Goal: Information Seeking & Learning: Check status

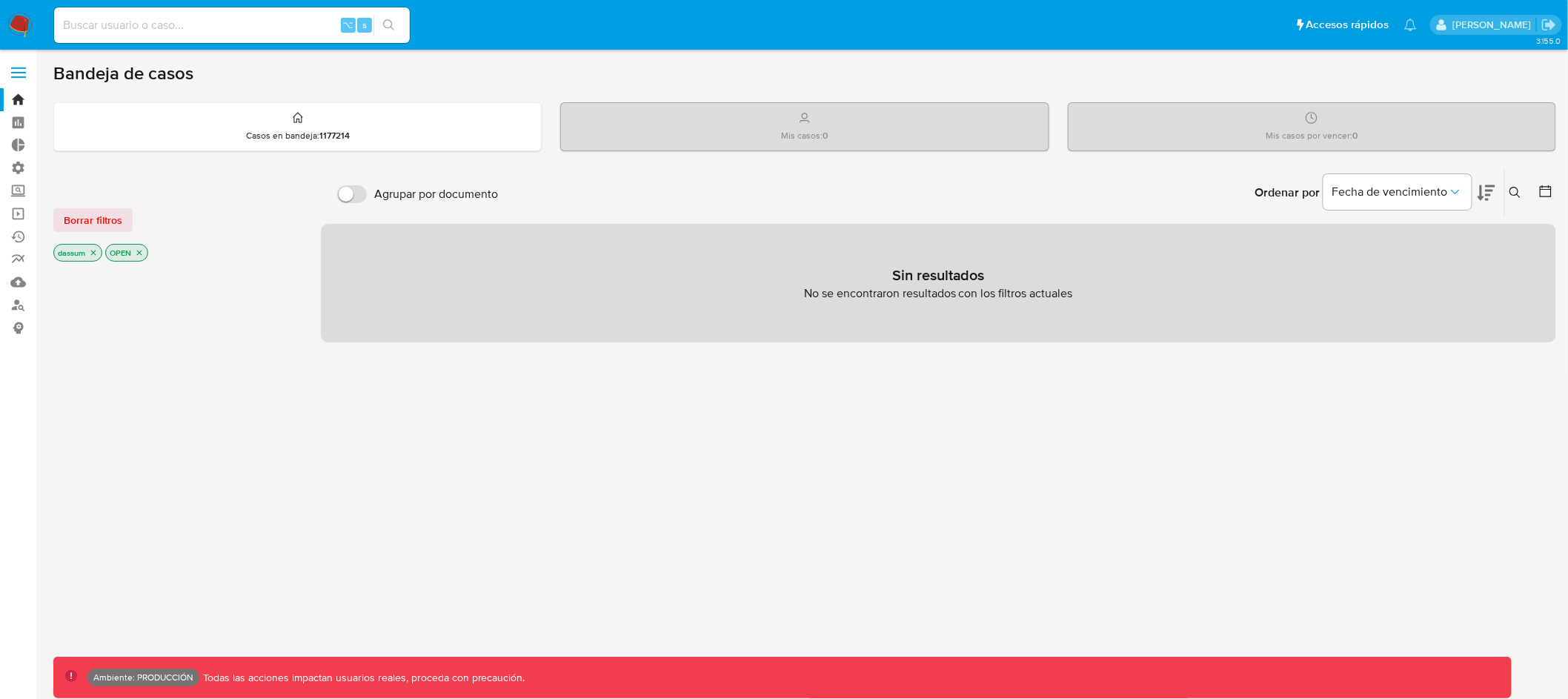
click at [18, 72] on span at bounding box center [18, 73] width 14 height 3
click at [0, 0] on input "checkbox" at bounding box center [0, 0] width 0 height 0
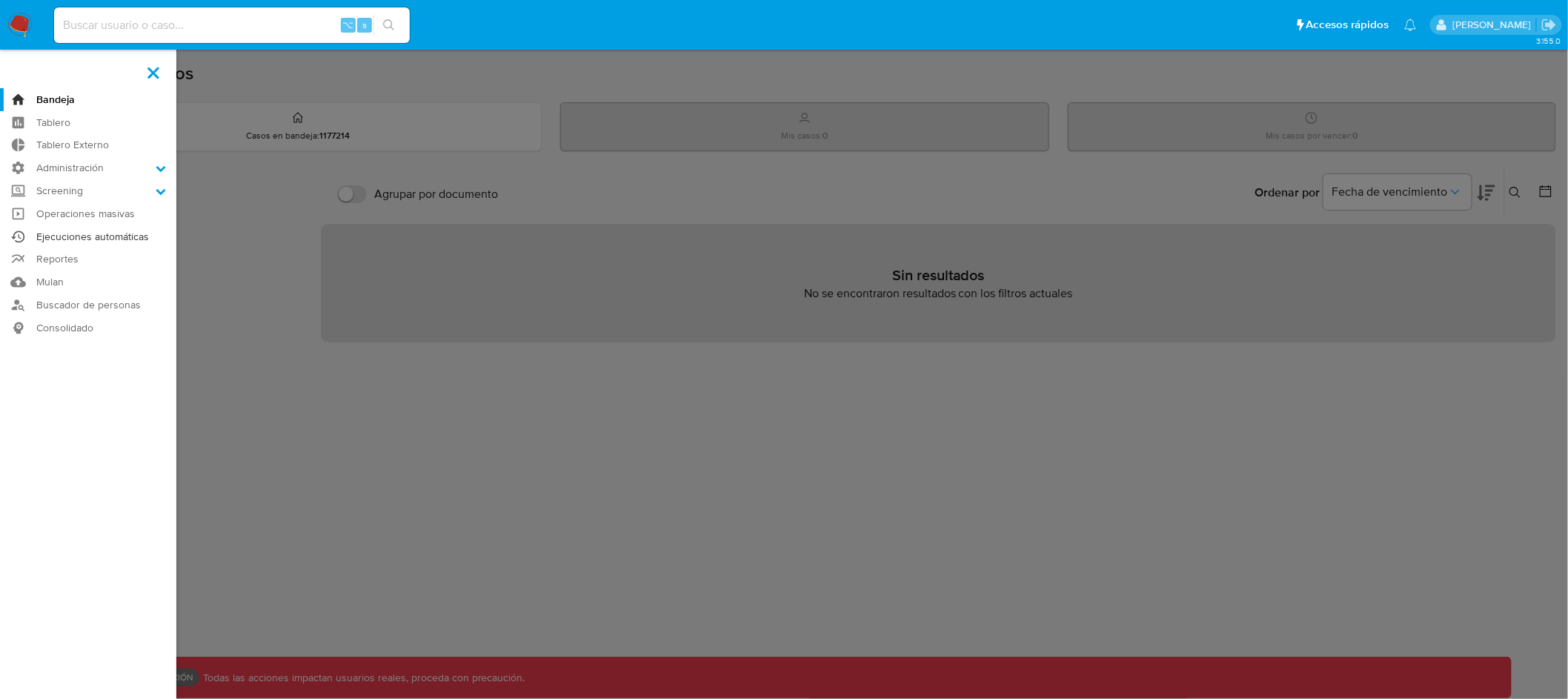
click at [112, 240] on link "Ejecuciones automáticas" at bounding box center [88, 236] width 176 height 23
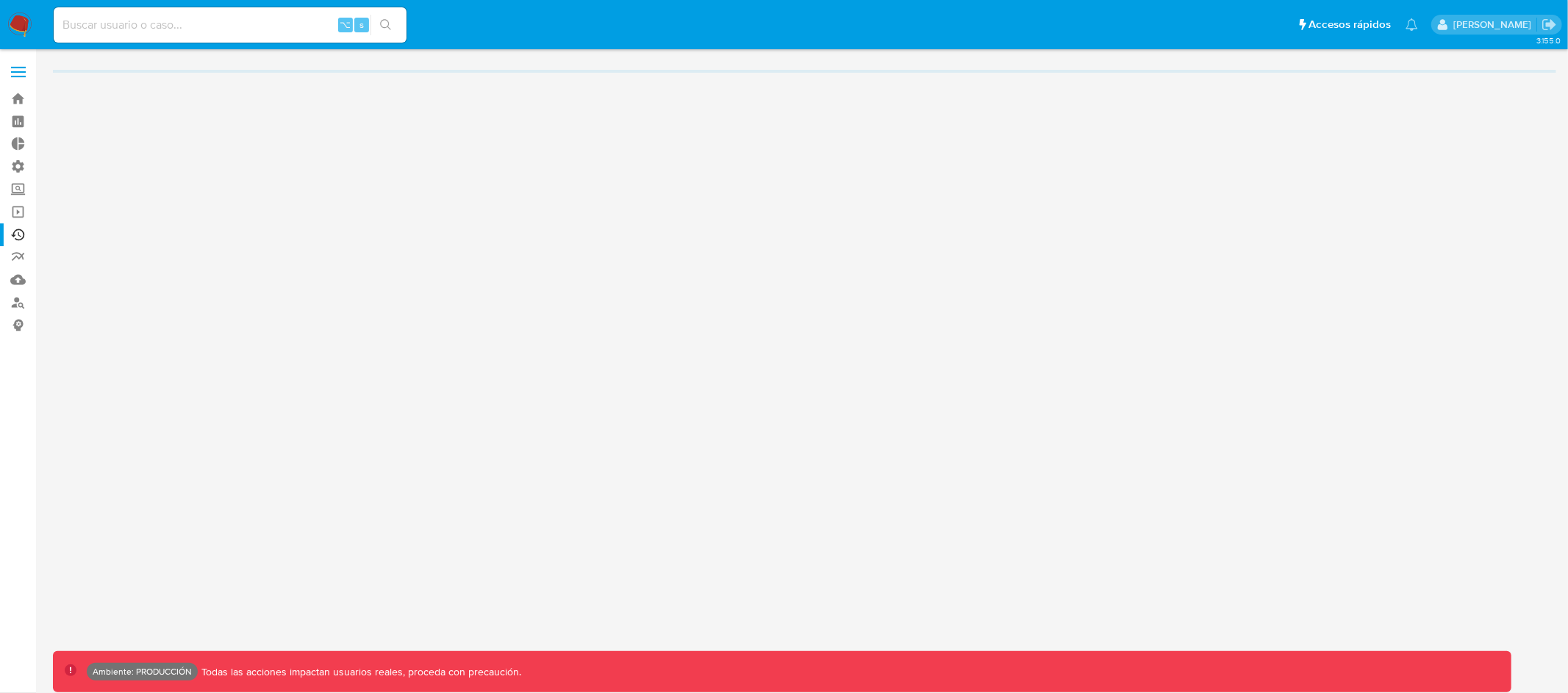
click at [19, 72] on span at bounding box center [18, 73] width 14 height 3
click at [0, 0] on input "checkbox" at bounding box center [0, 0] width 0 height 0
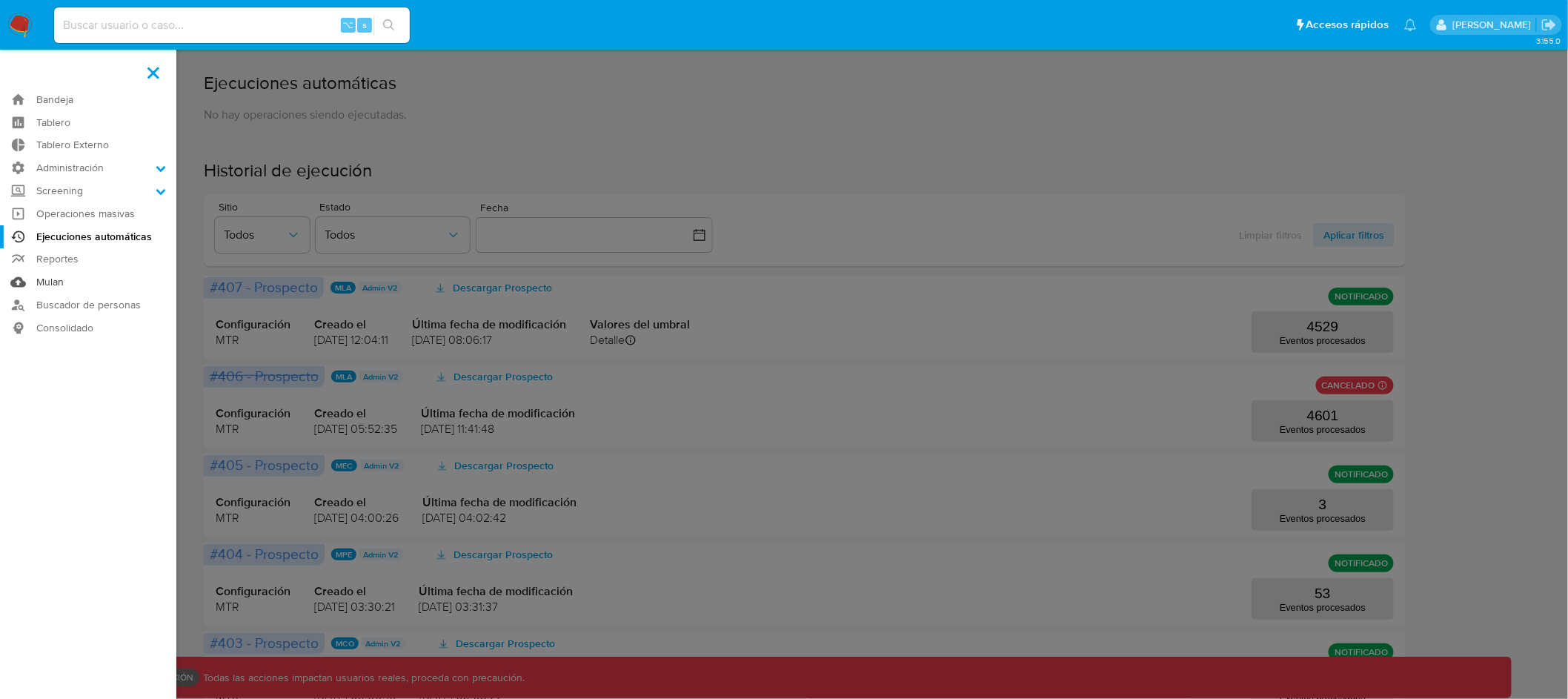
click at [49, 283] on link "Mulan" at bounding box center [88, 281] width 176 height 23
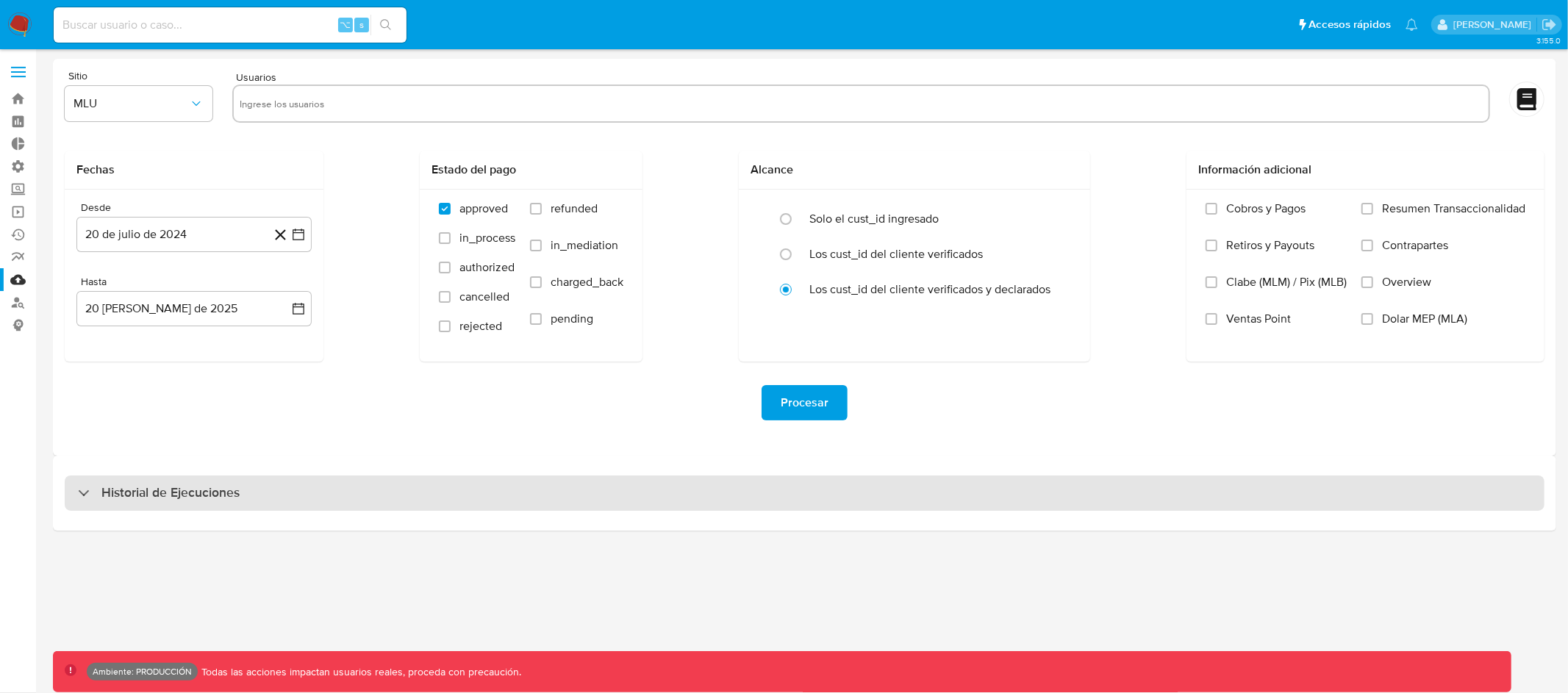
click at [741, 479] on div "Historial de Ejecuciones" at bounding box center [805, 493] width 1480 height 35
select select "10"
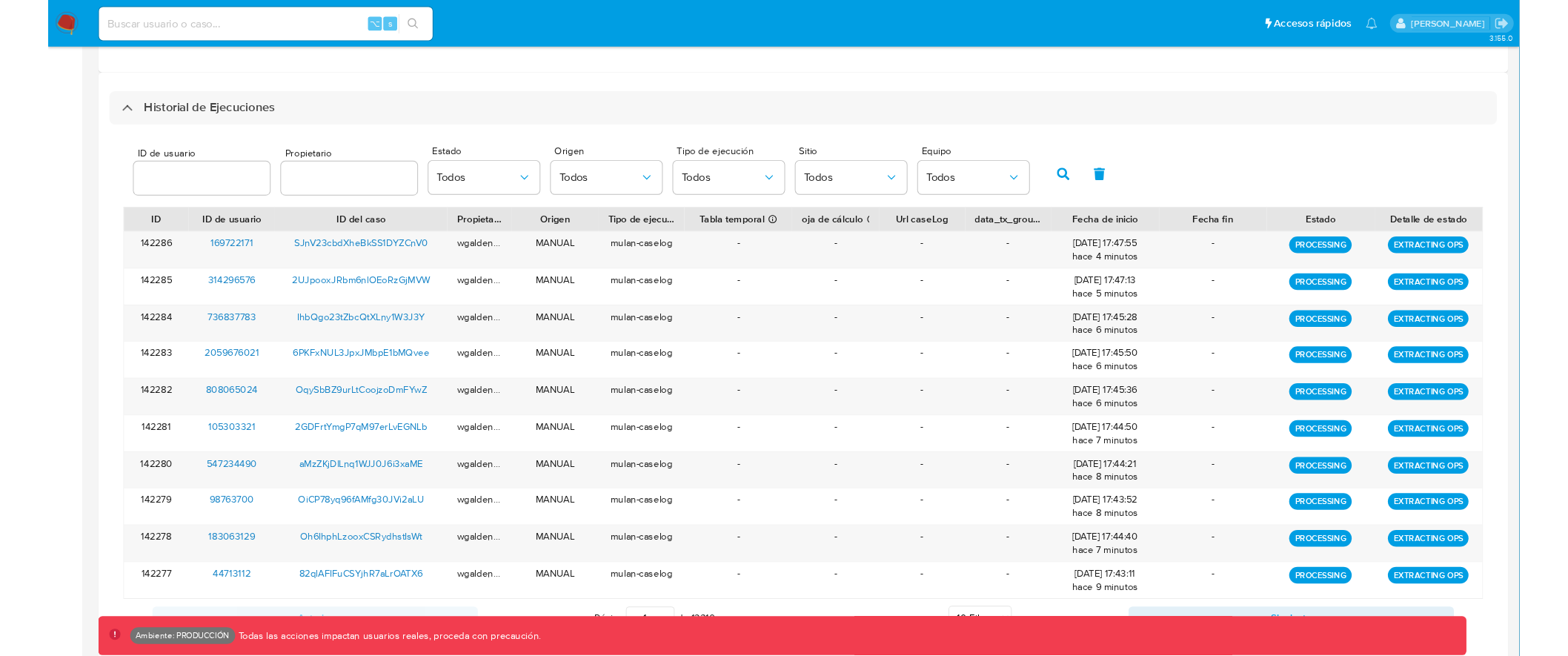
scroll to position [406, 0]
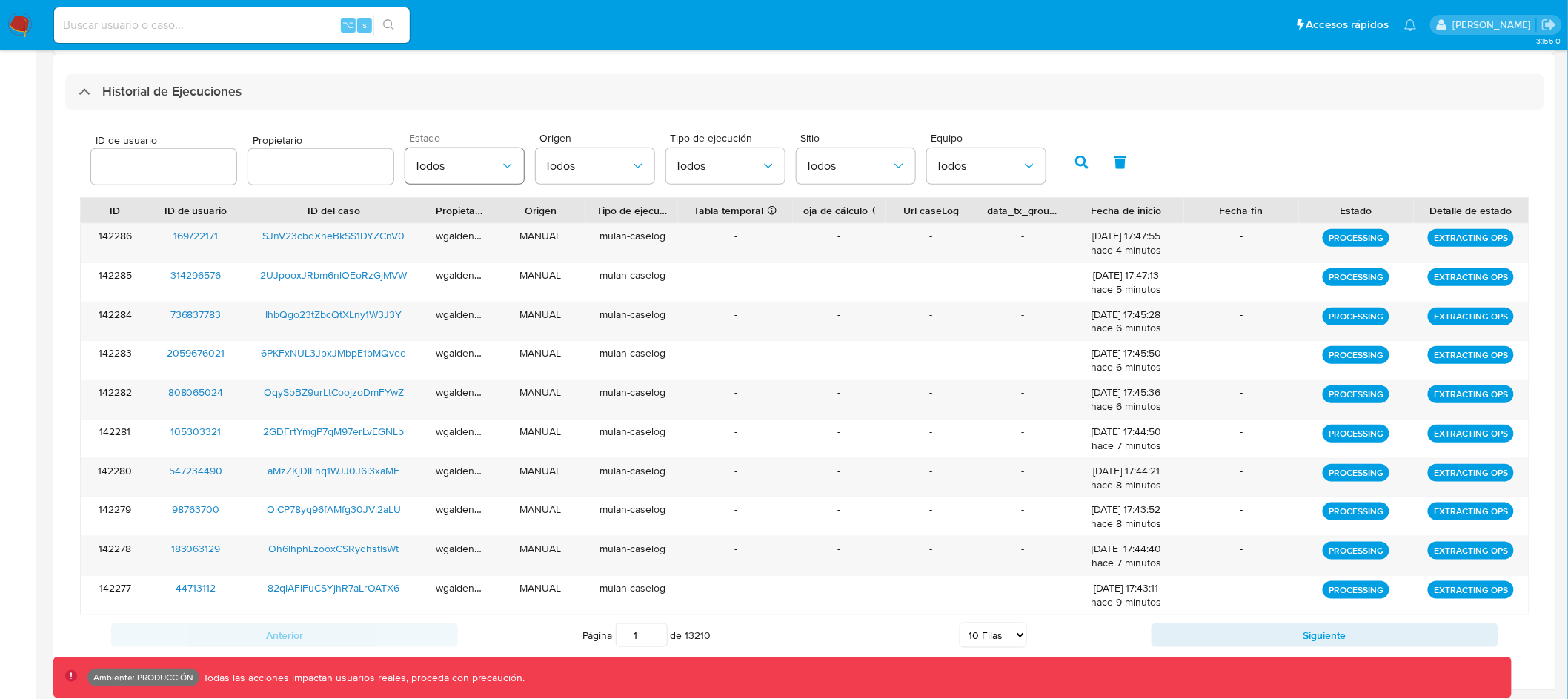
click at [462, 168] on span "Todos" at bounding box center [457, 166] width 86 height 14
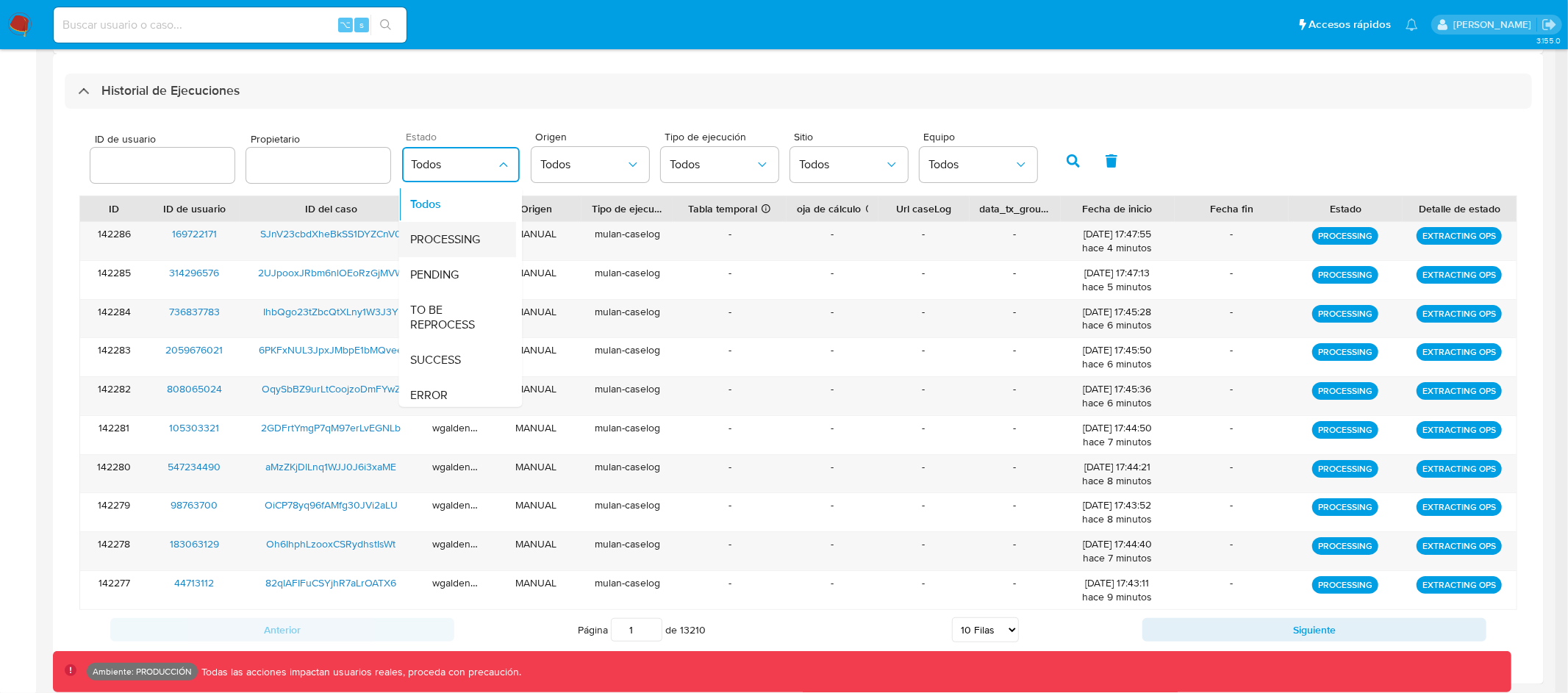
click at [471, 244] on span "PROCESSING" at bounding box center [445, 239] width 70 height 14
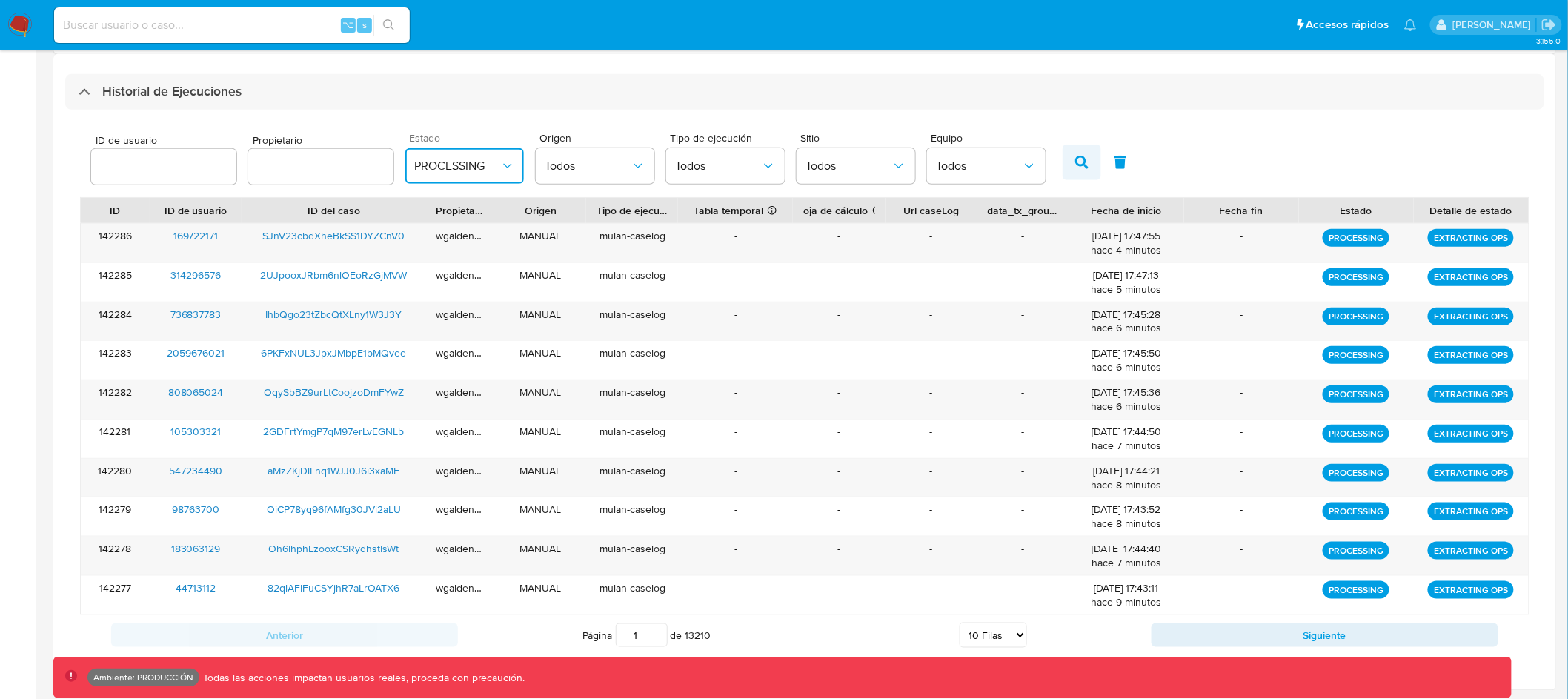
click at [1076, 165] on icon "button" at bounding box center [1082, 162] width 14 height 14
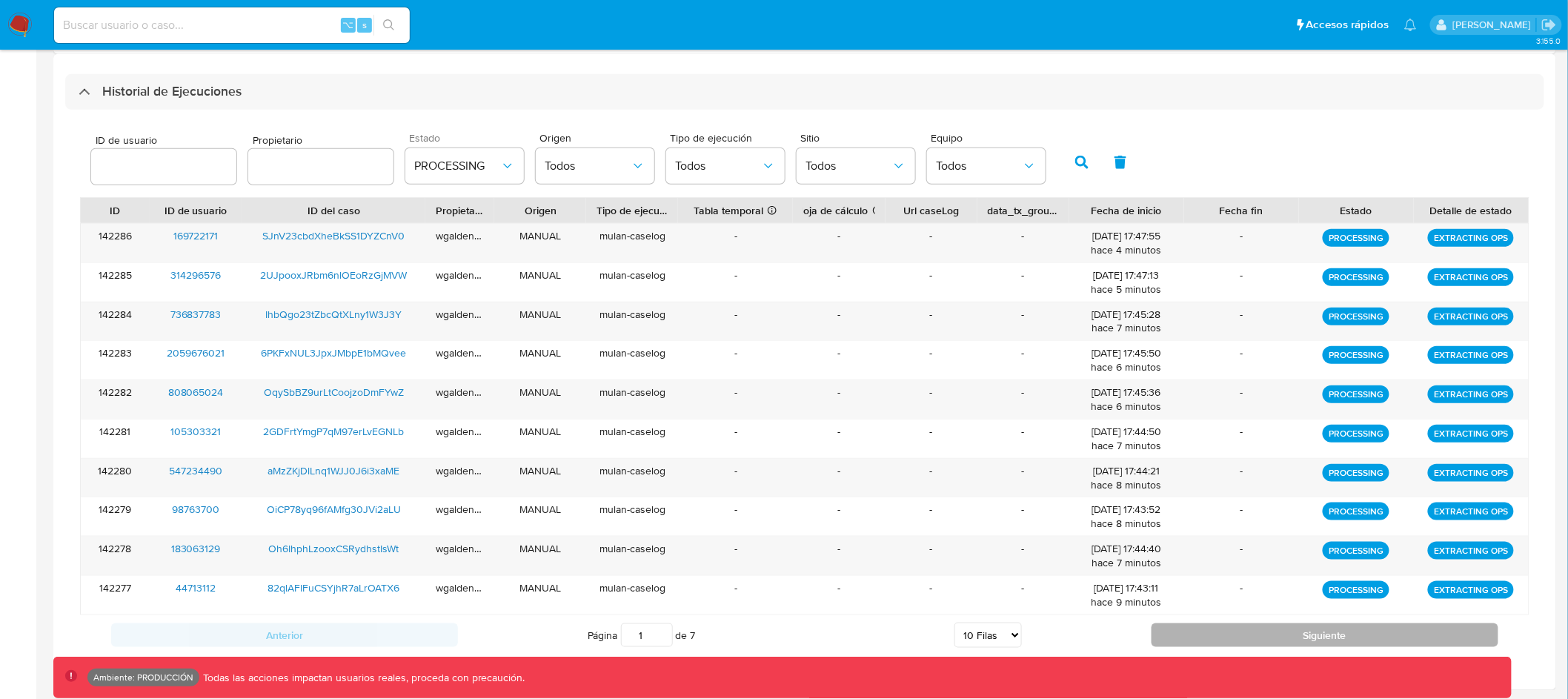
click at [1267, 635] on button "Siguiente" at bounding box center [1325, 635] width 347 height 24
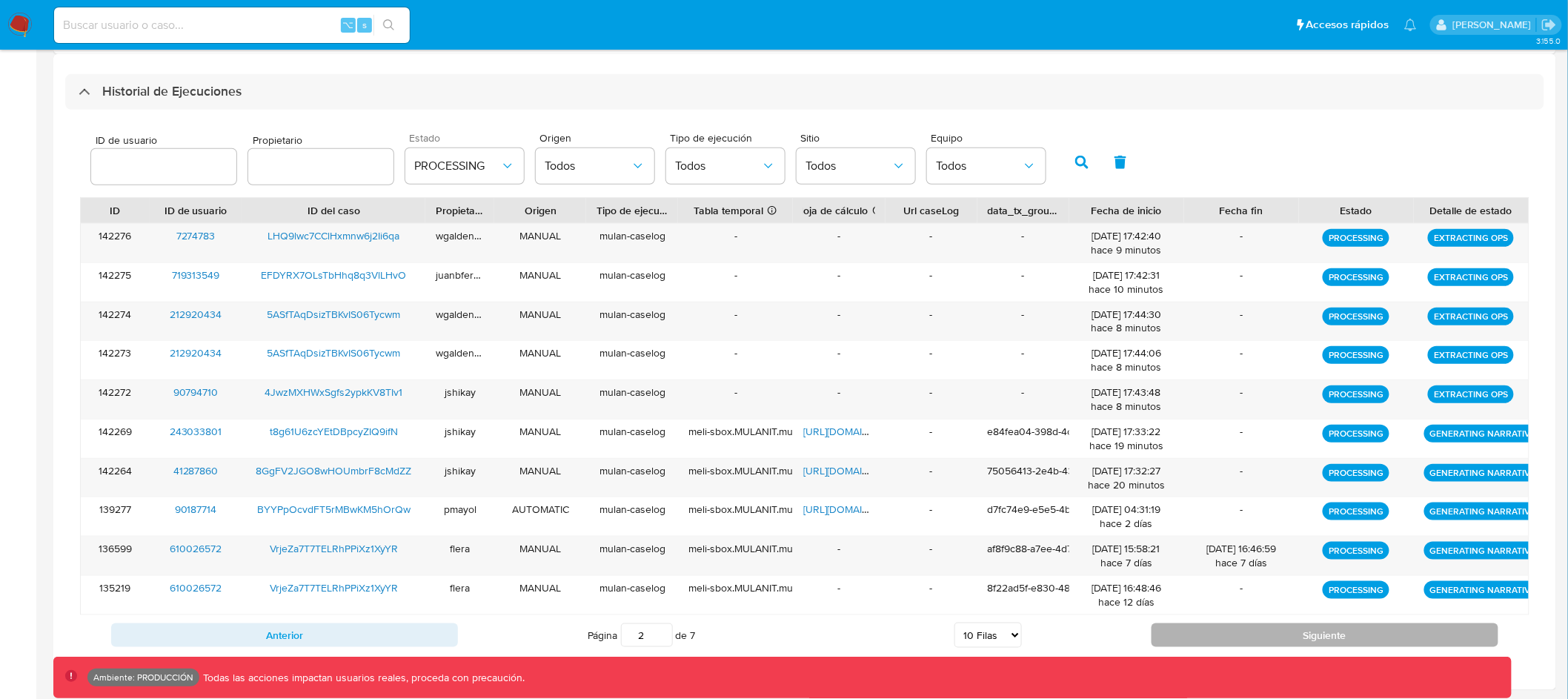
click at [1267, 635] on button "Siguiente" at bounding box center [1325, 635] width 347 height 24
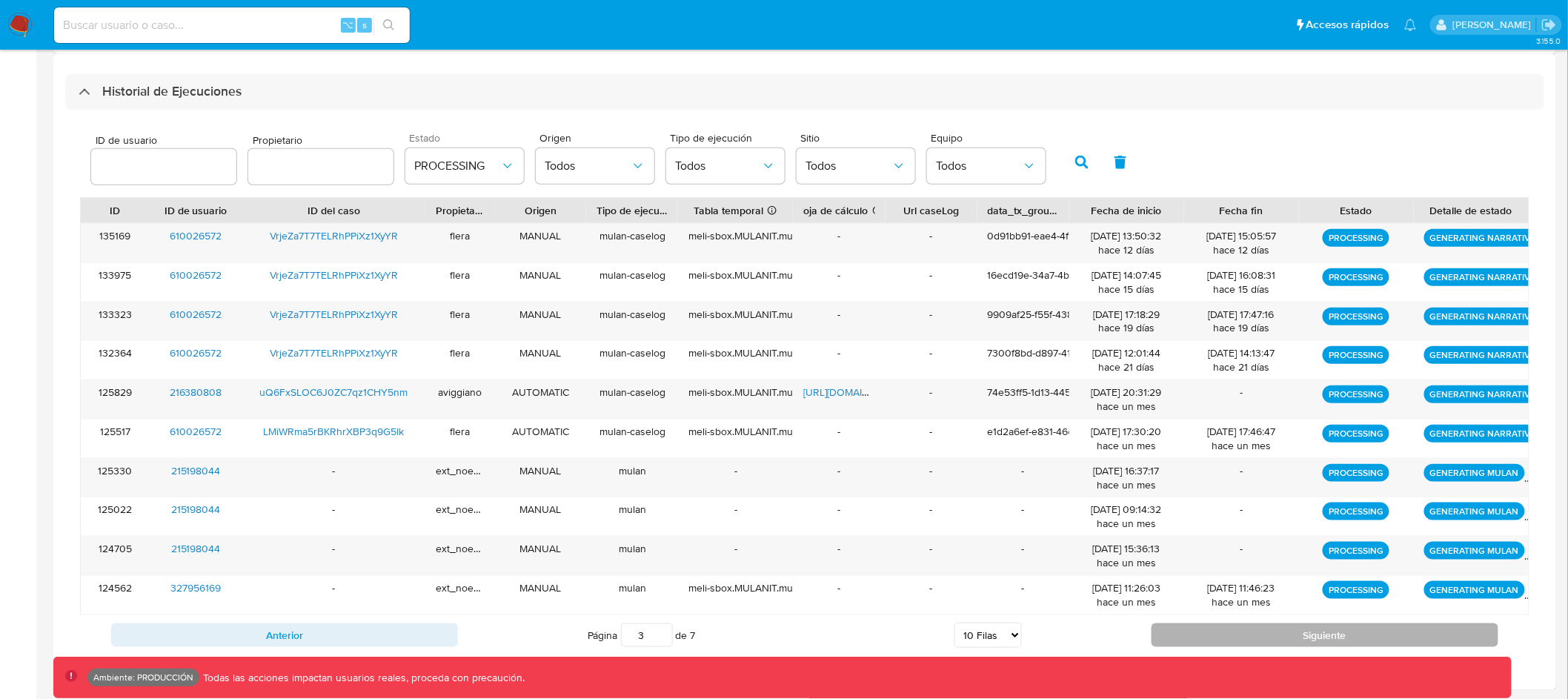
click at [1267, 635] on button "Siguiente" at bounding box center [1325, 635] width 347 height 24
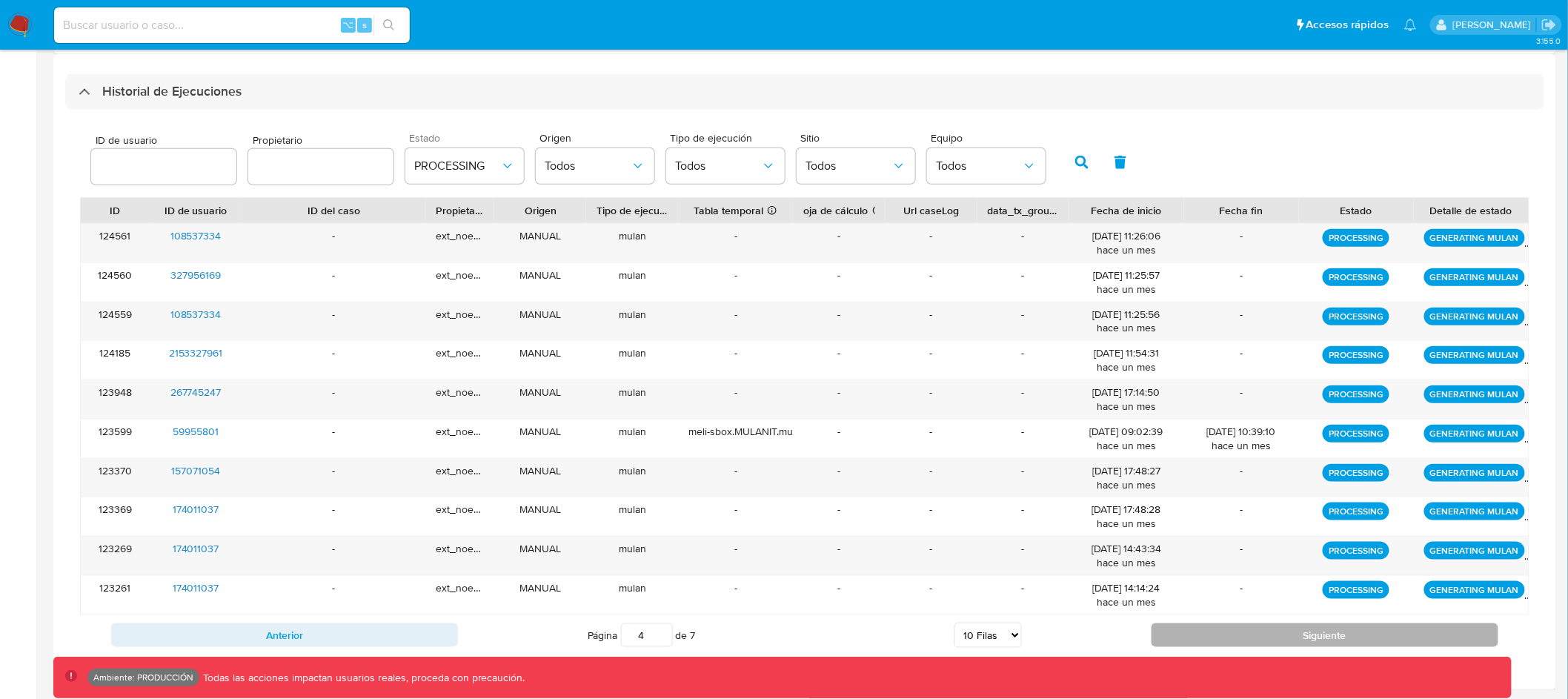
click at [1267, 635] on button "Siguiente" at bounding box center [1325, 635] width 347 height 24
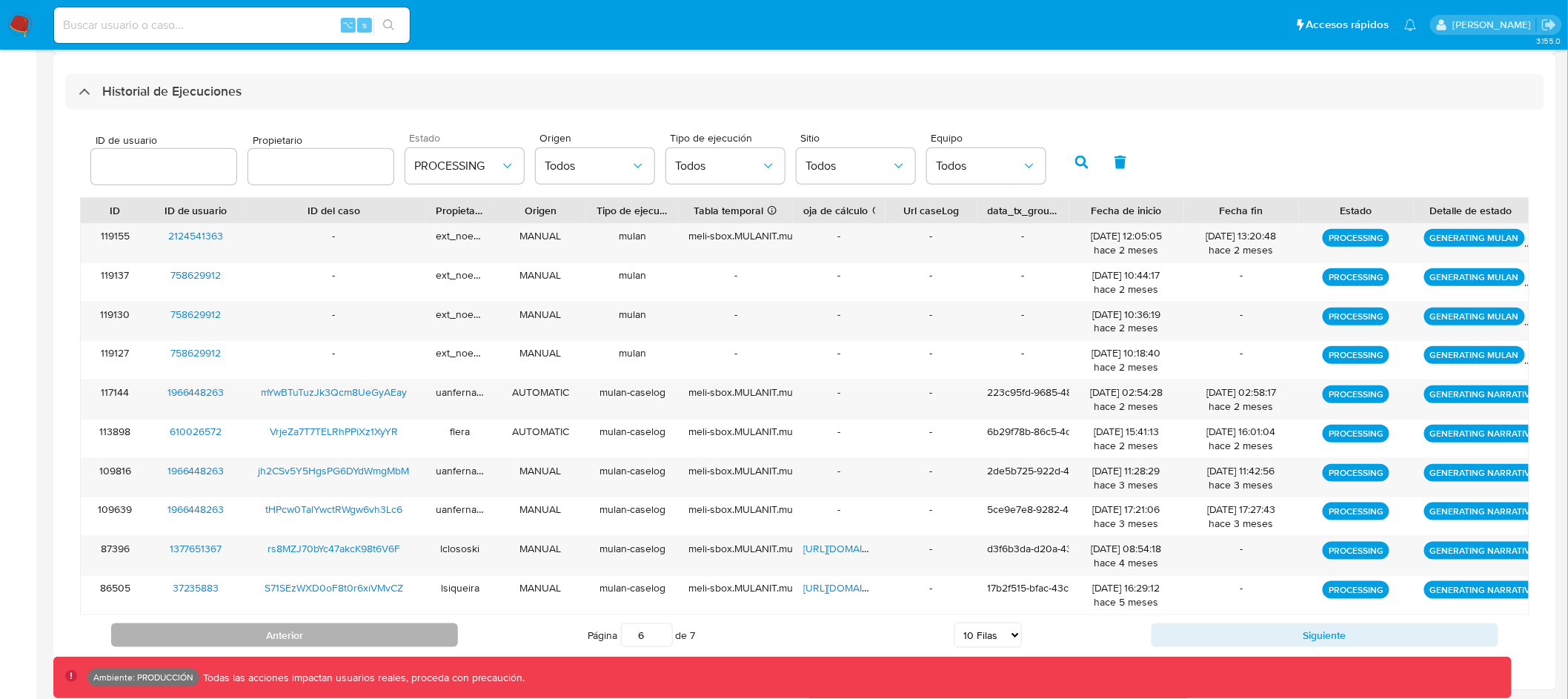
click at [397, 626] on button "Anterior" at bounding box center [285, 635] width 347 height 24
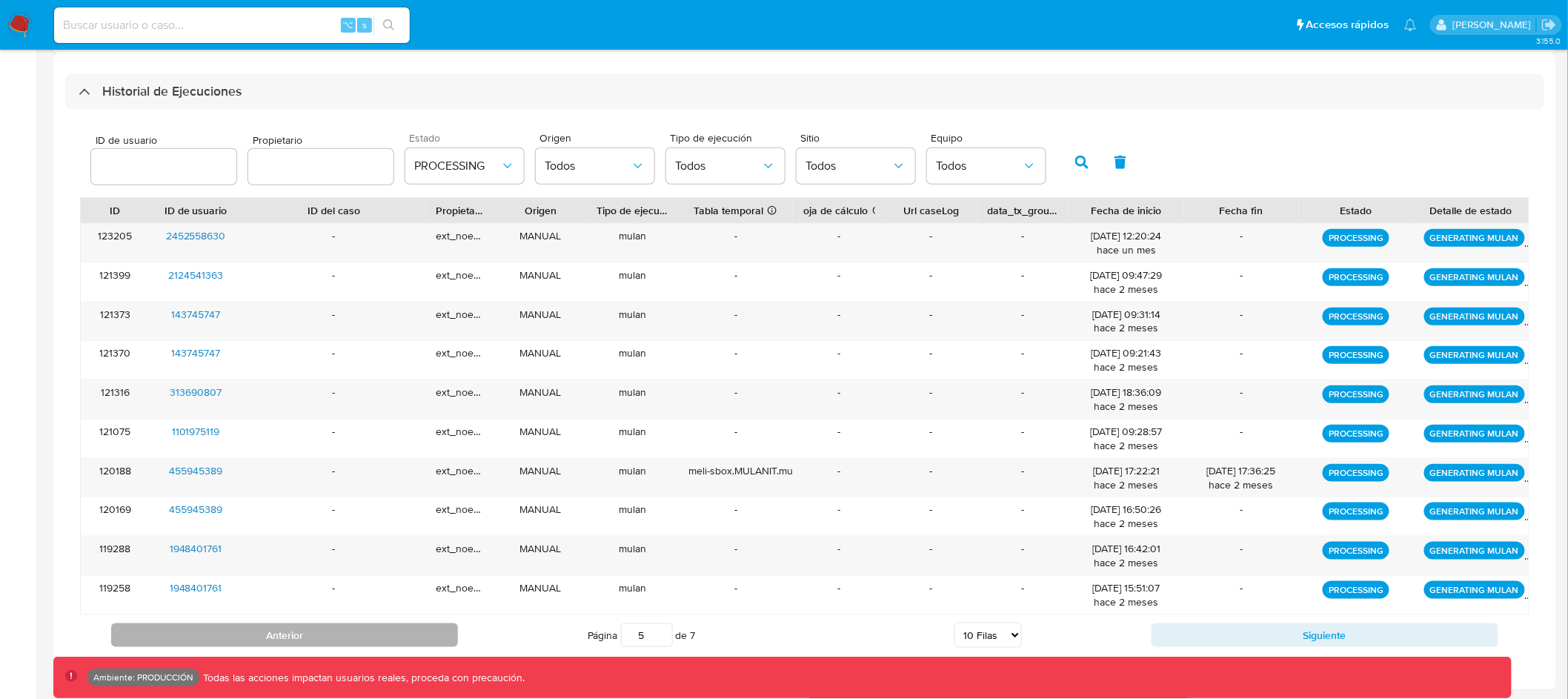
click at [397, 626] on button "Anterior" at bounding box center [285, 635] width 347 height 24
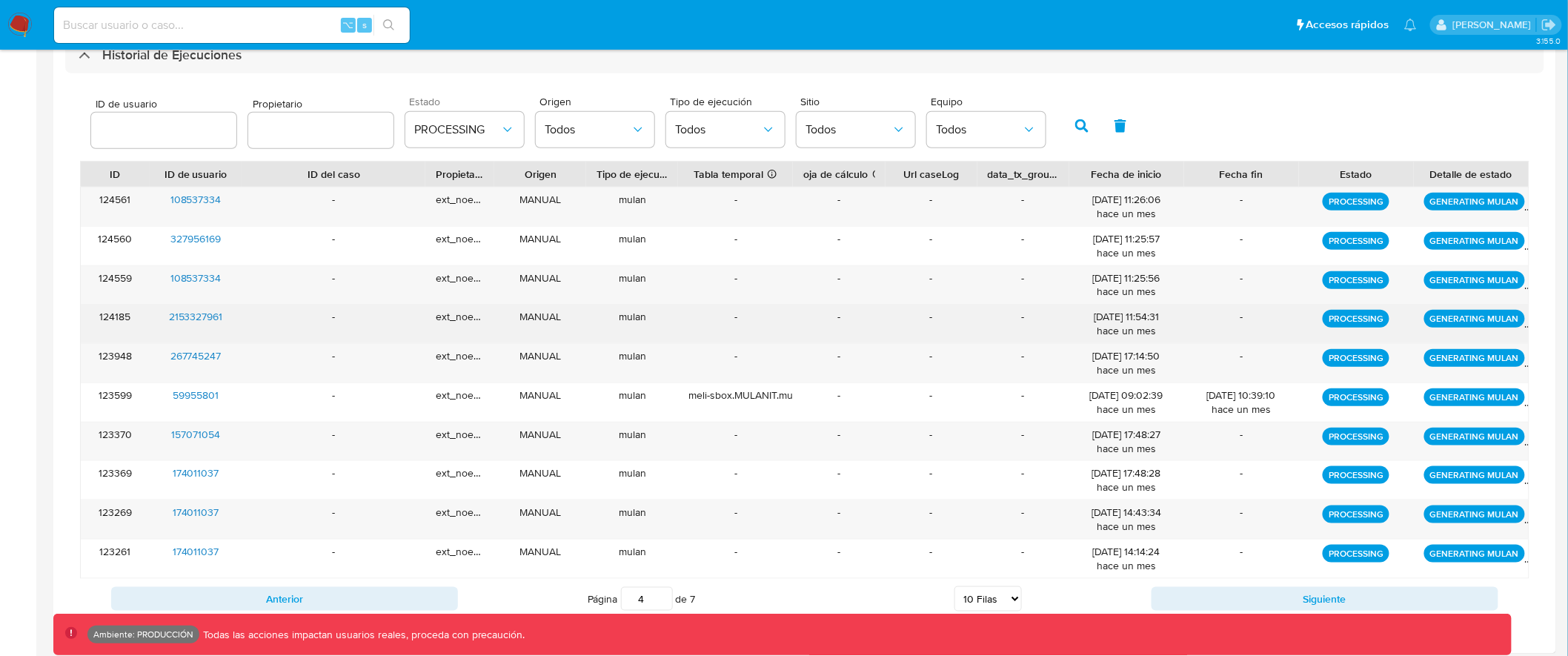
scroll to position [448, 0]
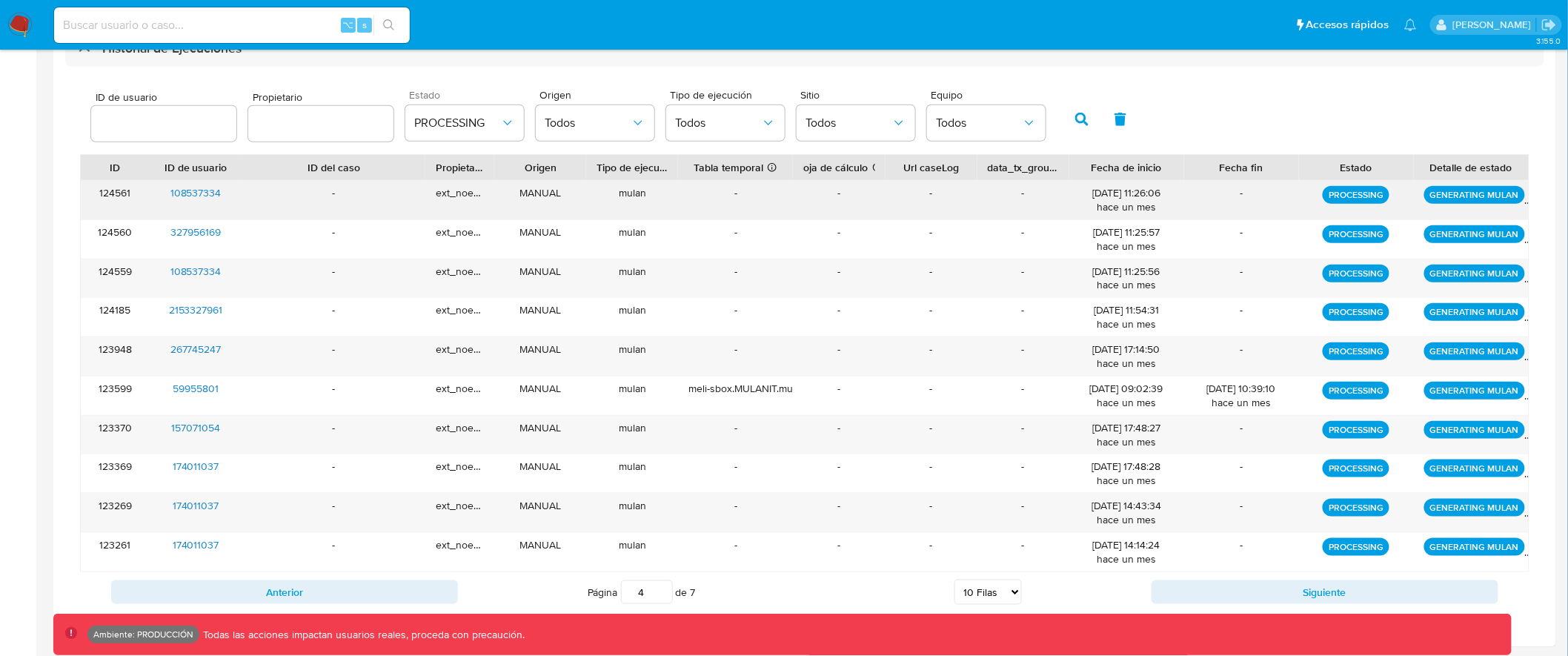
drag, startPoint x: 1163, startPoint y: 408, endPoint x: 1065, endPoint y: 214, distance: 217.3
click at [1065, 214] on div "124561 108537334 - ext_noevirar MANUAL mulan - - - - [DATE] 11:26:06 hace un me…" at bounding box center [804, 376] width 1450 height 392
click at [1205, 590] on button "Siguiente" at bounding box center [1325, 592] width 347 height 24
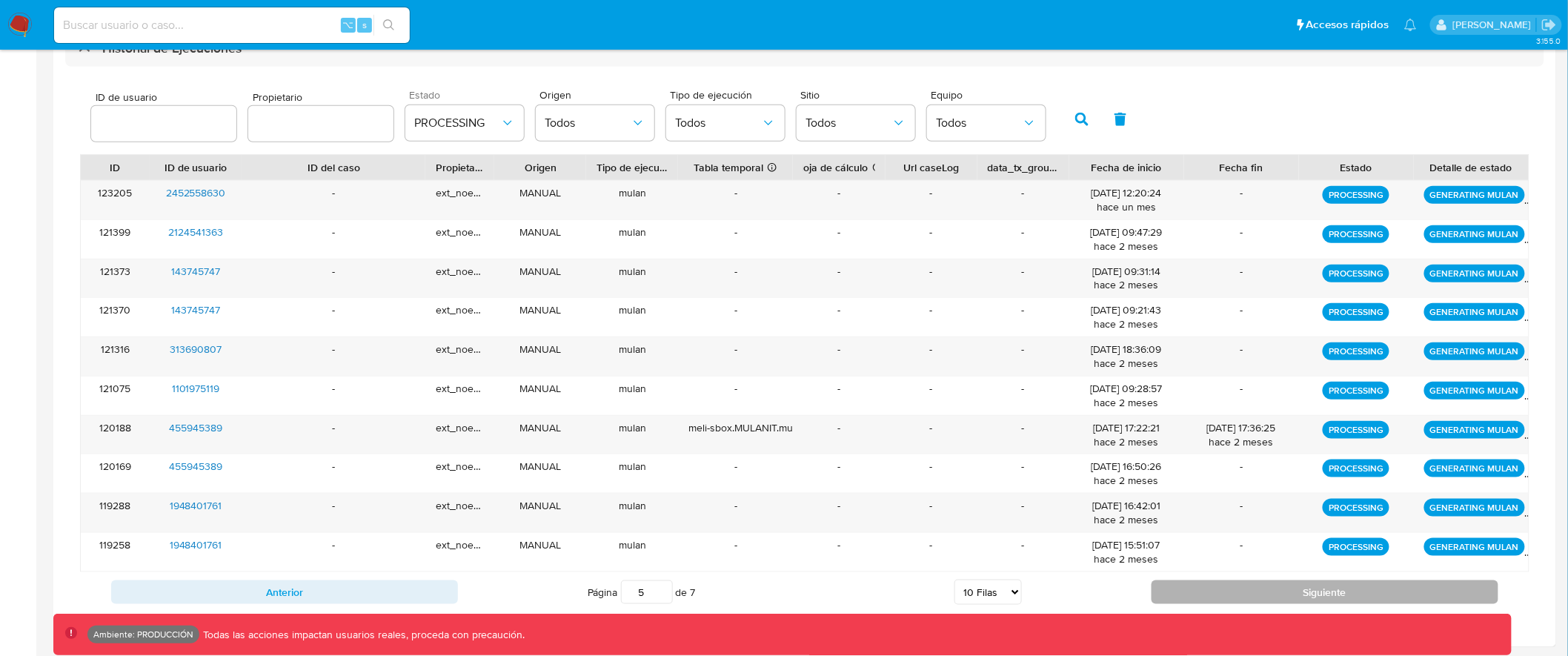
click at [1205, 590] on button "Siguiente" at bounding box center [1325, 592] width 347 height 24
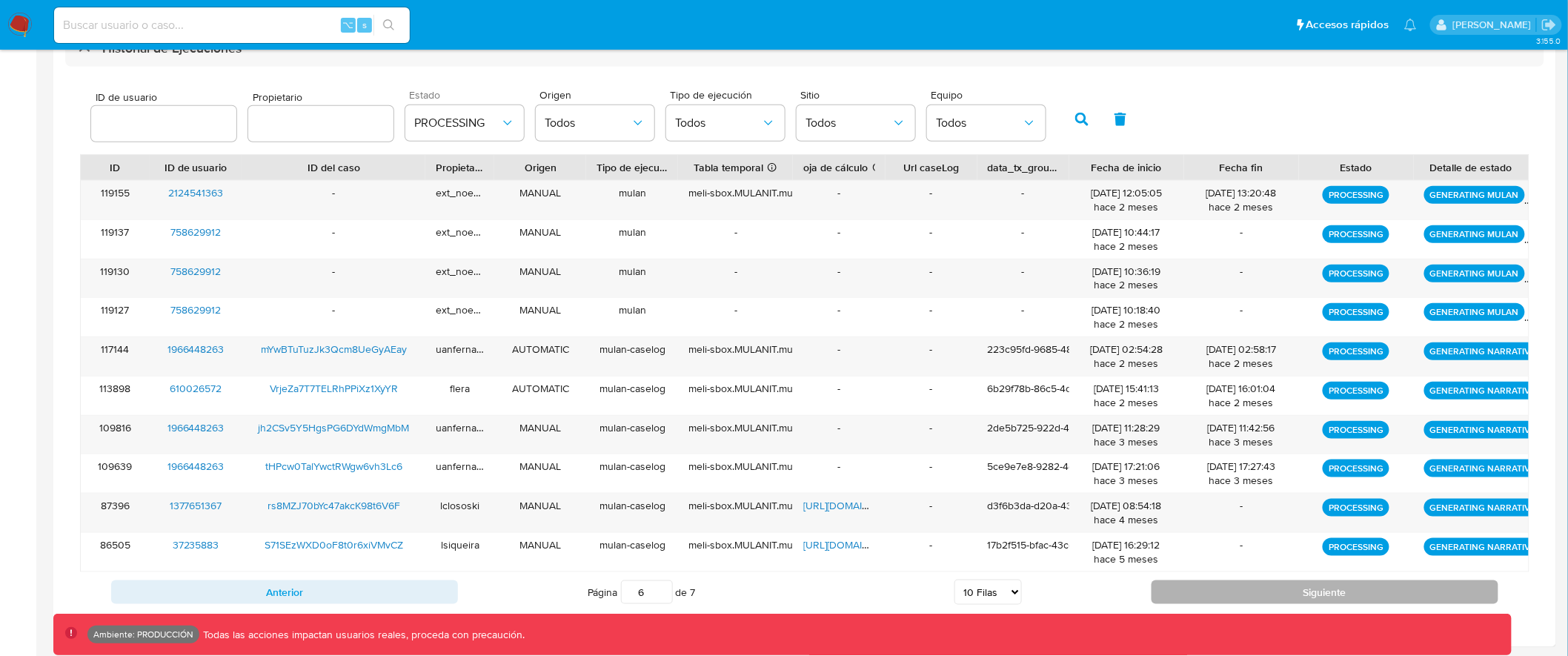
click at [1205, 590] on button "Siguiente" at bounding box center [1325, 592] width 347 height 24
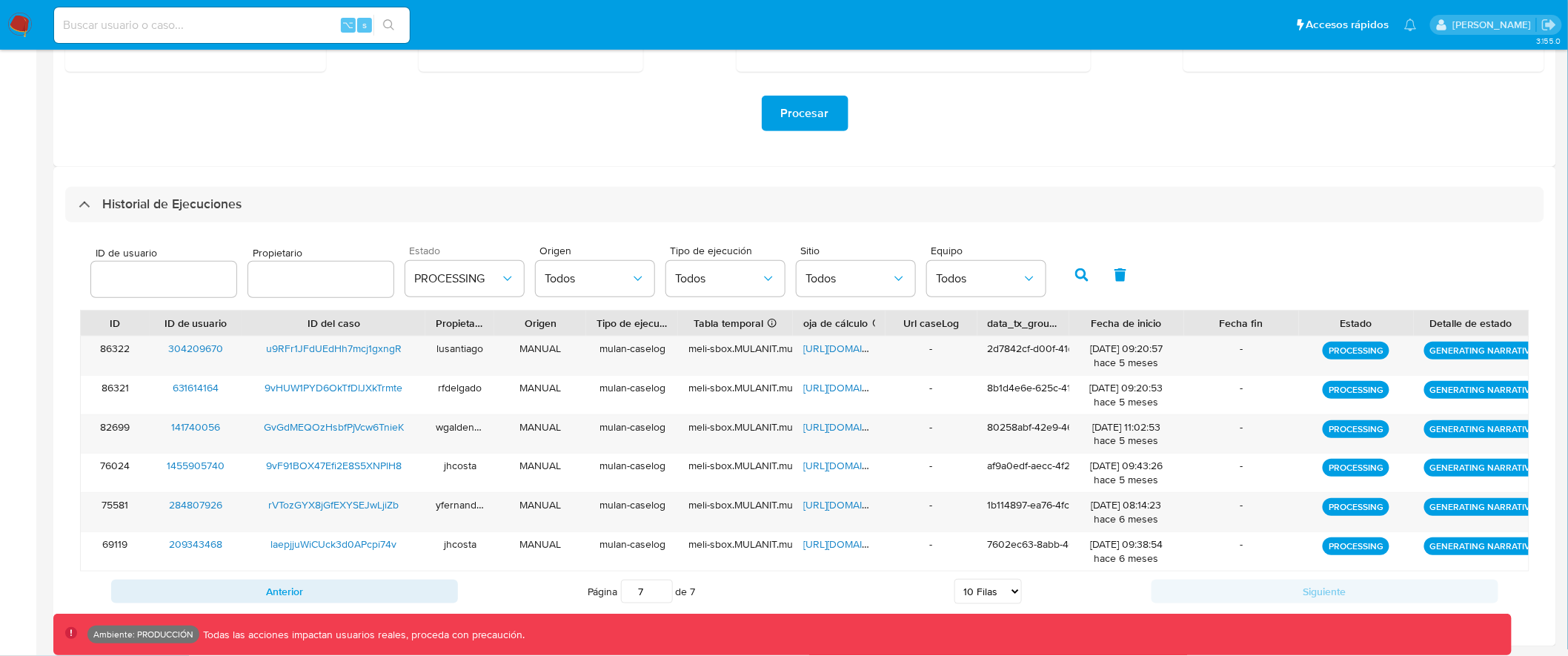
scroll to position [292, 0]
click at [429, 590] on button "Anterior" at bounding box center [285, 592] width 347 height 24
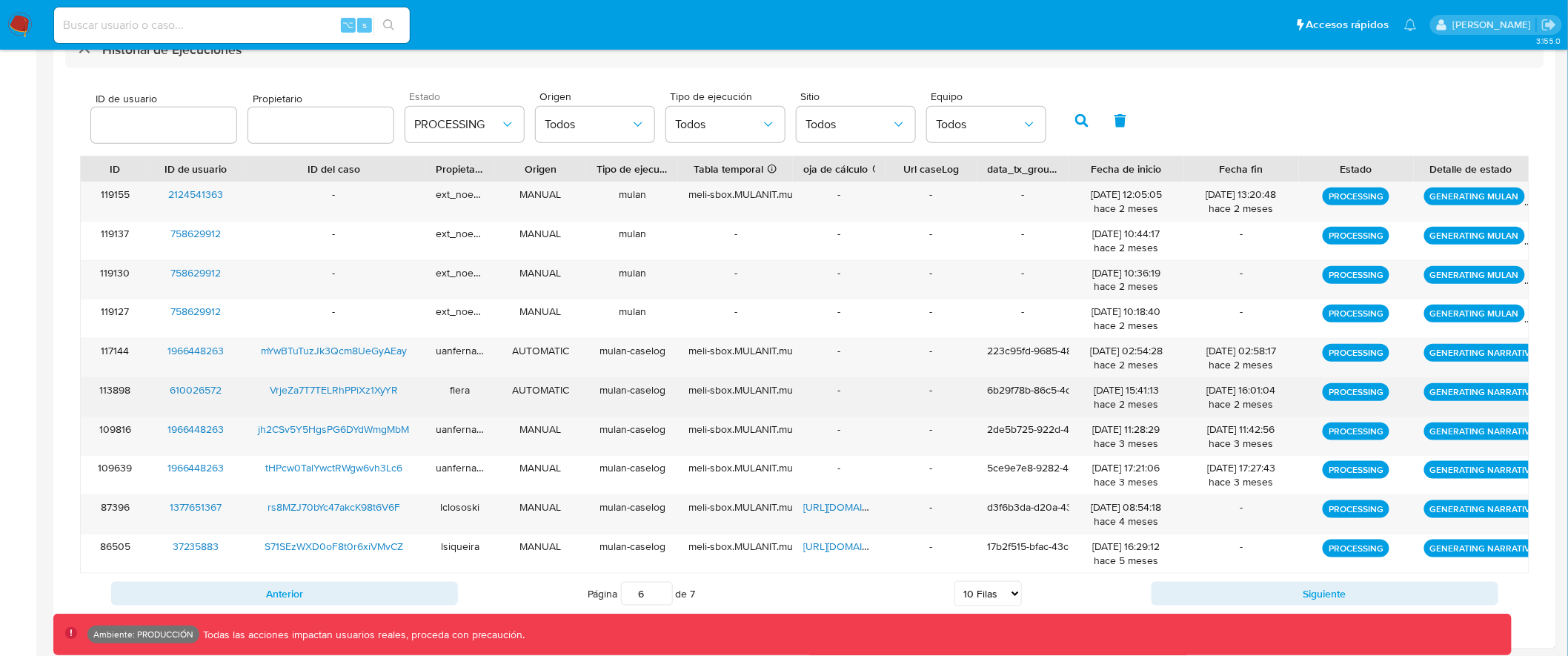
scroll to position [448, 0]
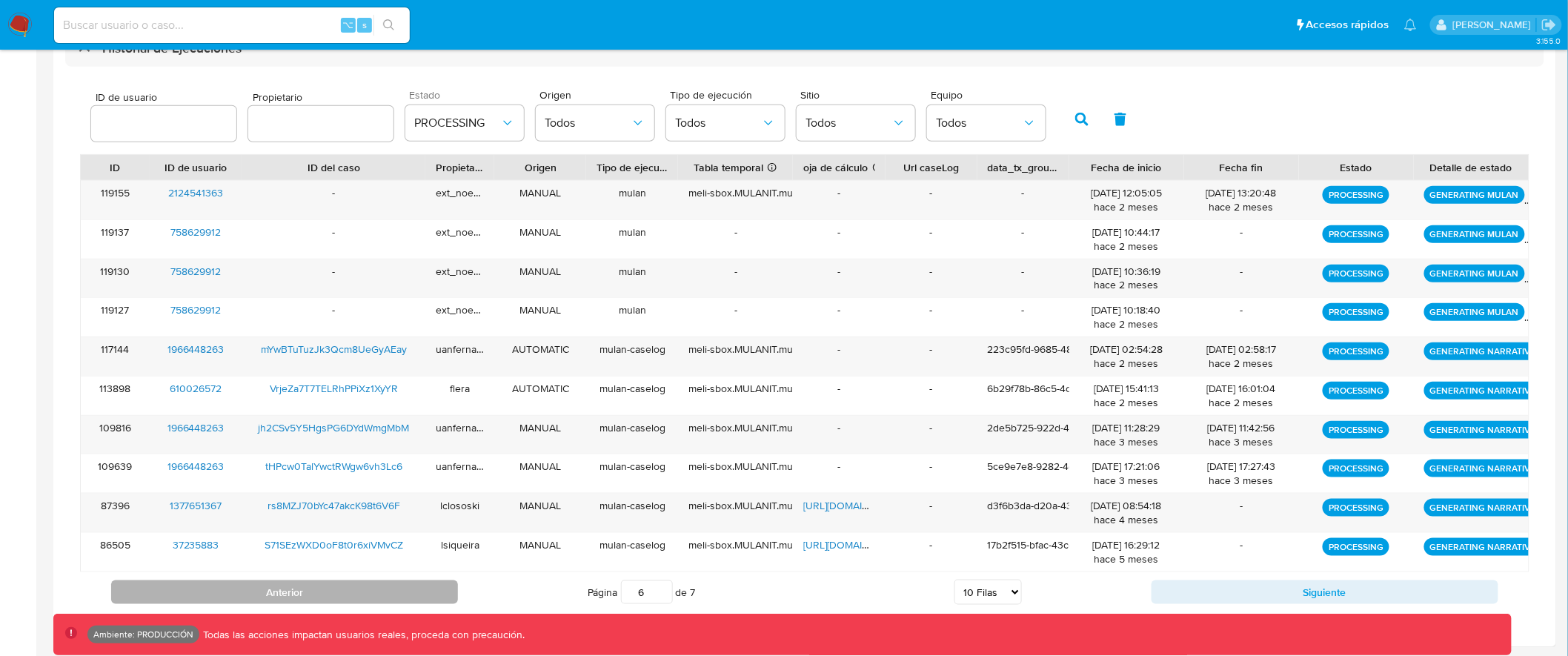
click at [435, 586] on button "Anterior" at bounding box center [285, 592] width 347 height 24
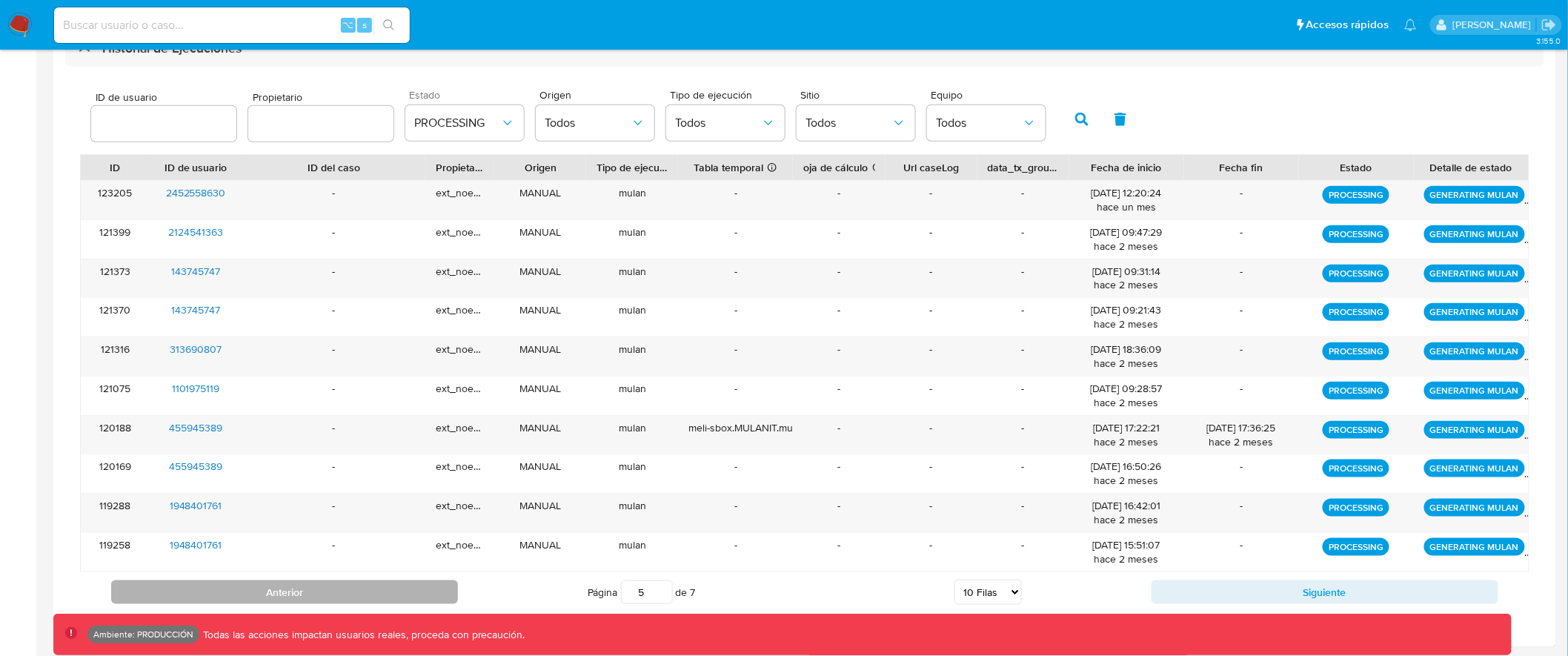
click at [435, 586] on button "Anterior" at bounding box center [285, 592] width 347 height 24
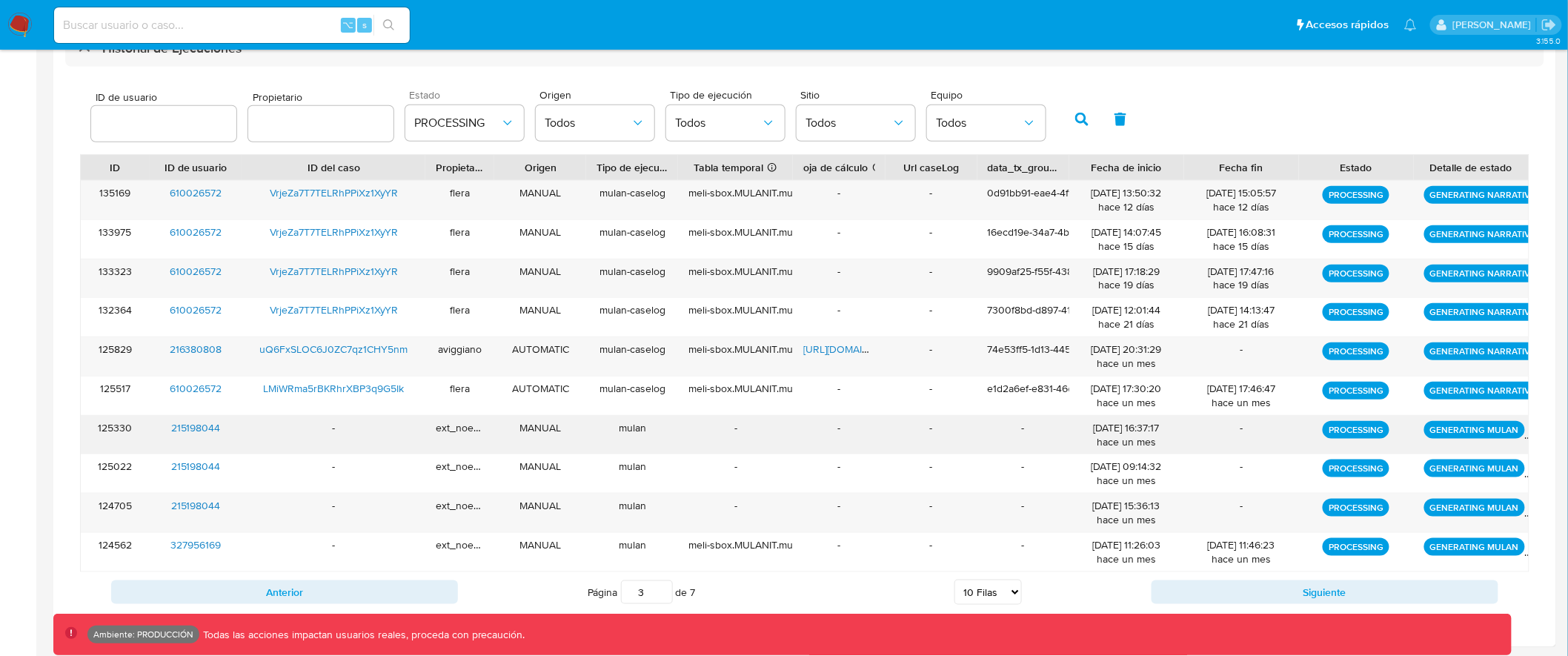
drag, startPoint x: 437, startPoint y: 431, endPoint x: 480, endPoint y: 431, distance: 43.0
click at [480, 431] on div "ext_noevirar" at bounding box center [459, 435] width 69 height 38
click at [1203, 592] on button "Siguiente" at bounding box center [1325, 592] width 347 height 24
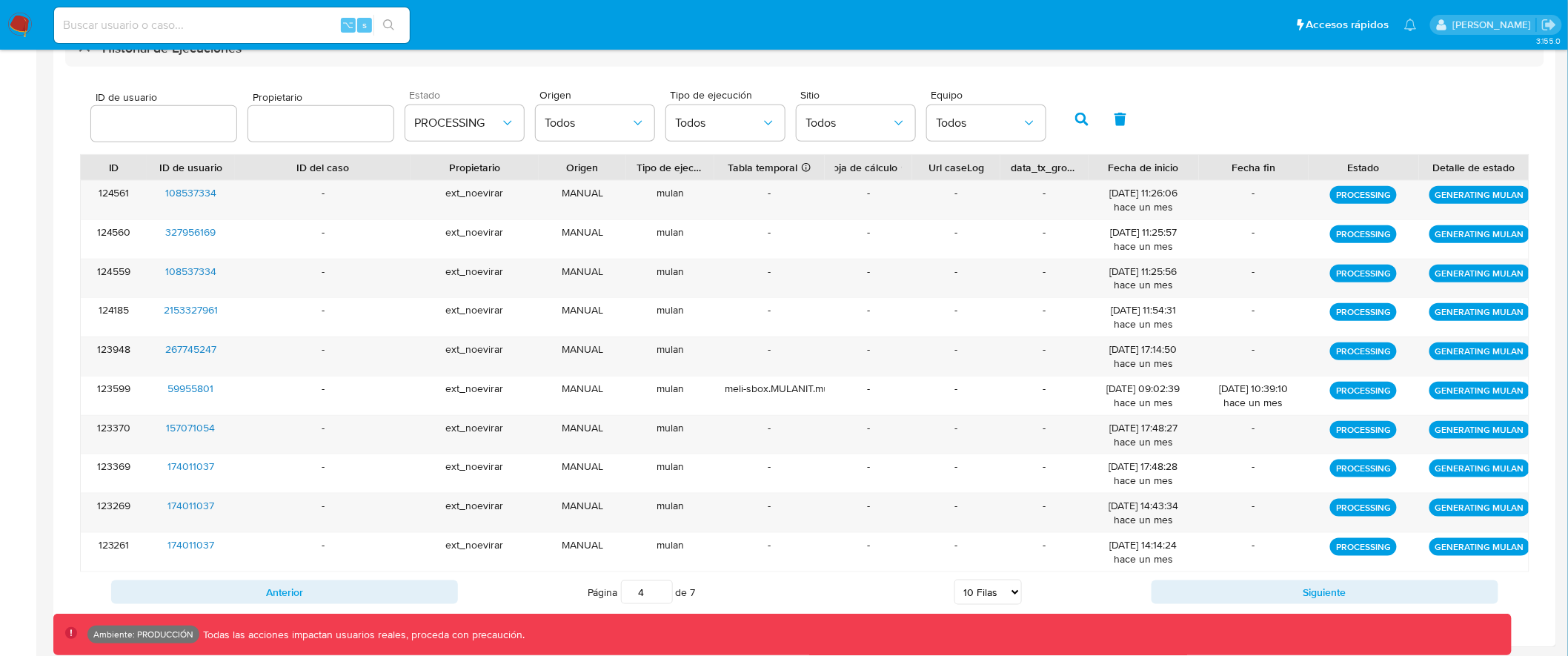
drag, startPoint x: 489, startPoint y: 176, endPoint x: 552, endPoint y: 169, distance: 63.4
click at [552, 169] on div at bounding box center [538, 168] width 26 height 26
click at [473, 196] on div "ext_noevirar" at bounding box center [475, 200] width 132 height 38
click at [1340, 585] on button "Siguiente" at bounding box center [1325, 592] width 347 height 24
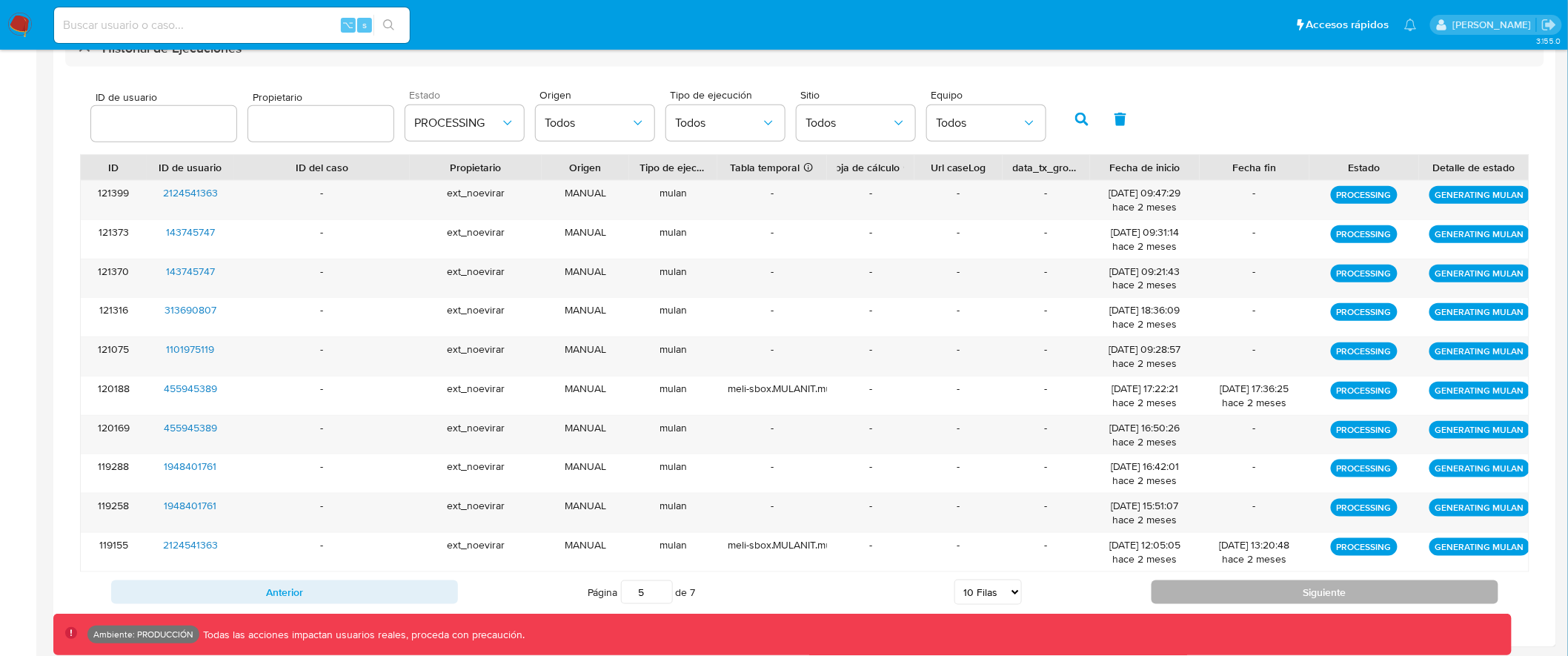
click at [1343, 588] on button "Siguiente" at bounding box center [1325, 592] width 347 height 24
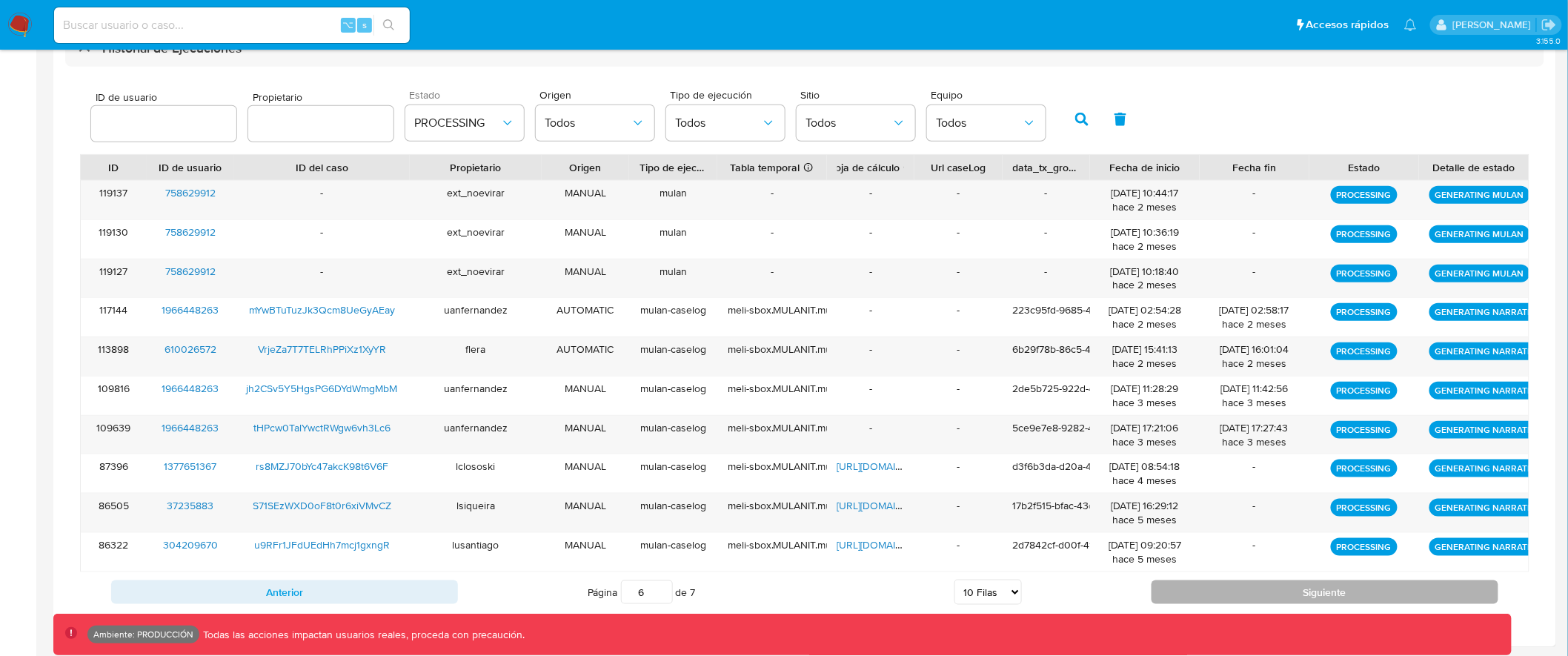
click at [1343, 589] on button "Siguiente" at bounding box center [1325, 592] width 347 height 24
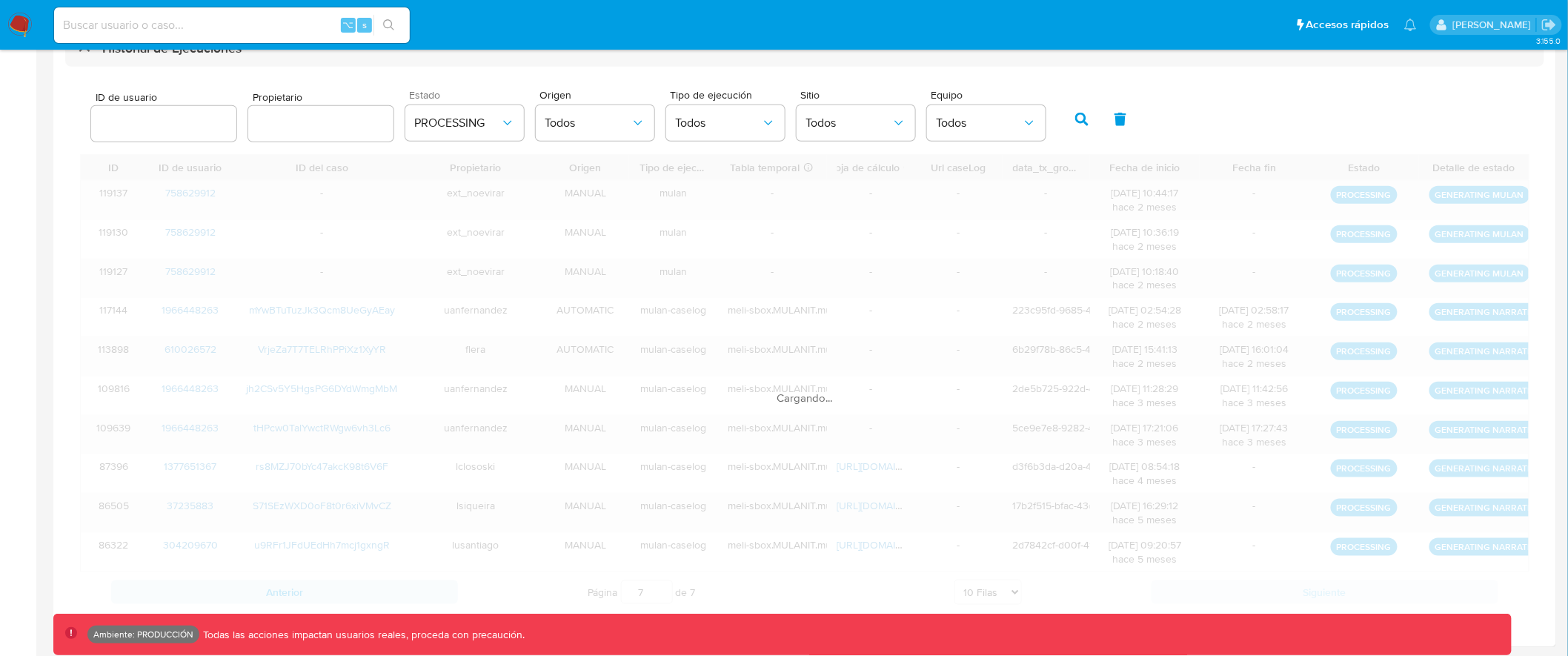
scroll to position [253, 0]
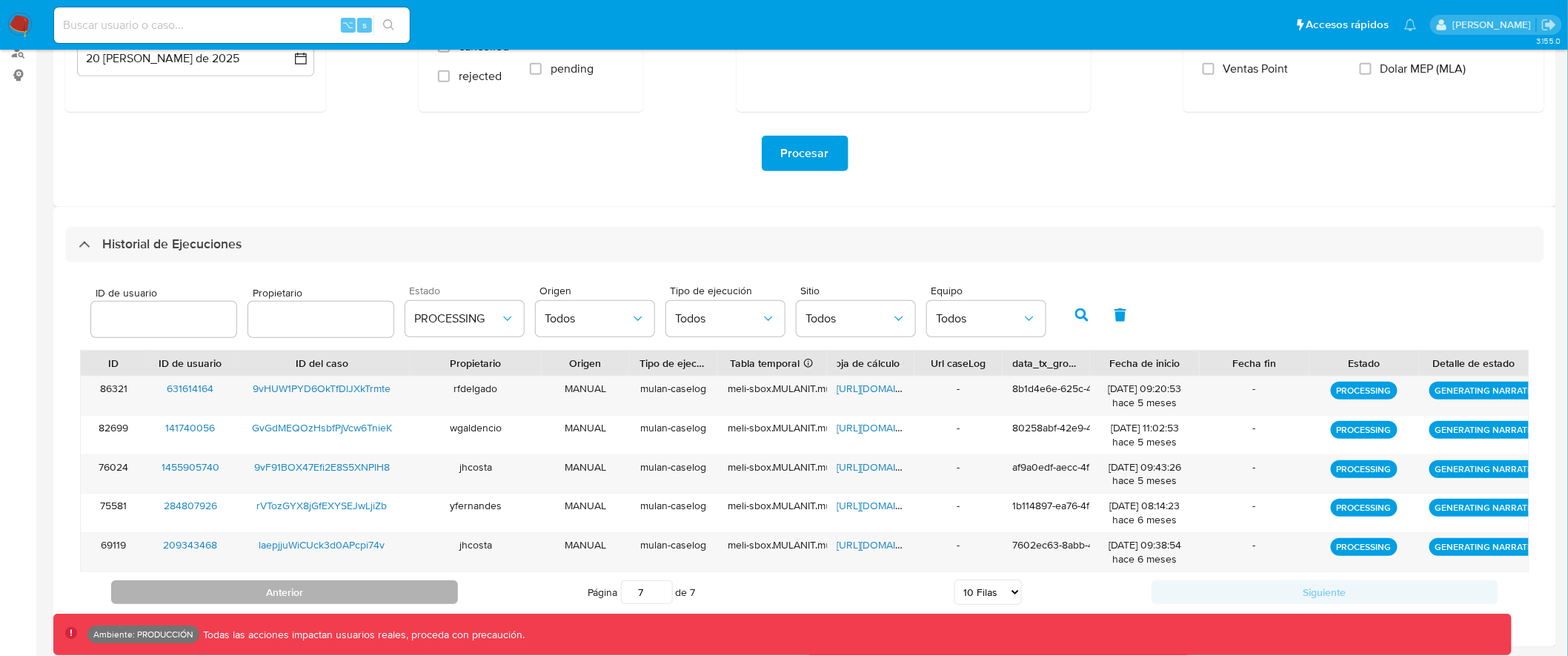
click at [430, 590] on button "Anterior" at bounding box center [285, 592] width 347 height 24
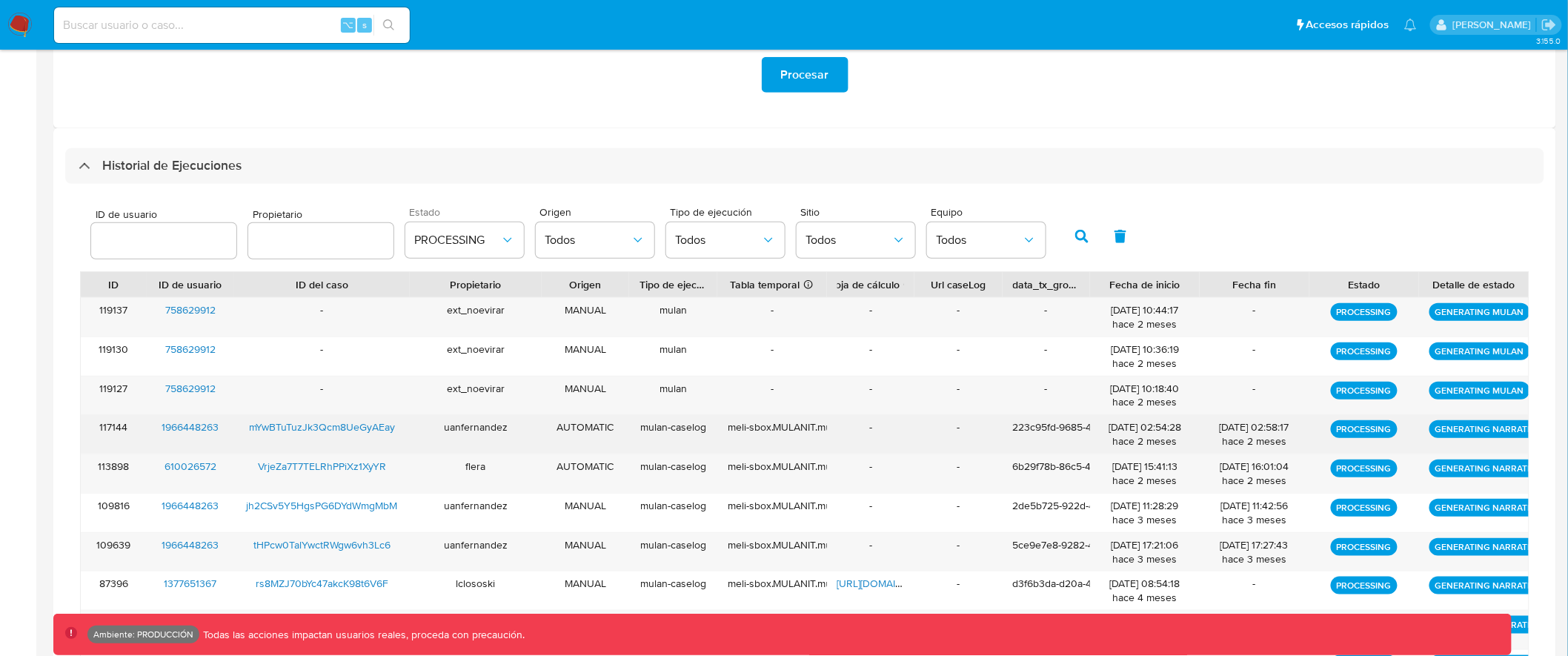
scroll to position [448, 0]
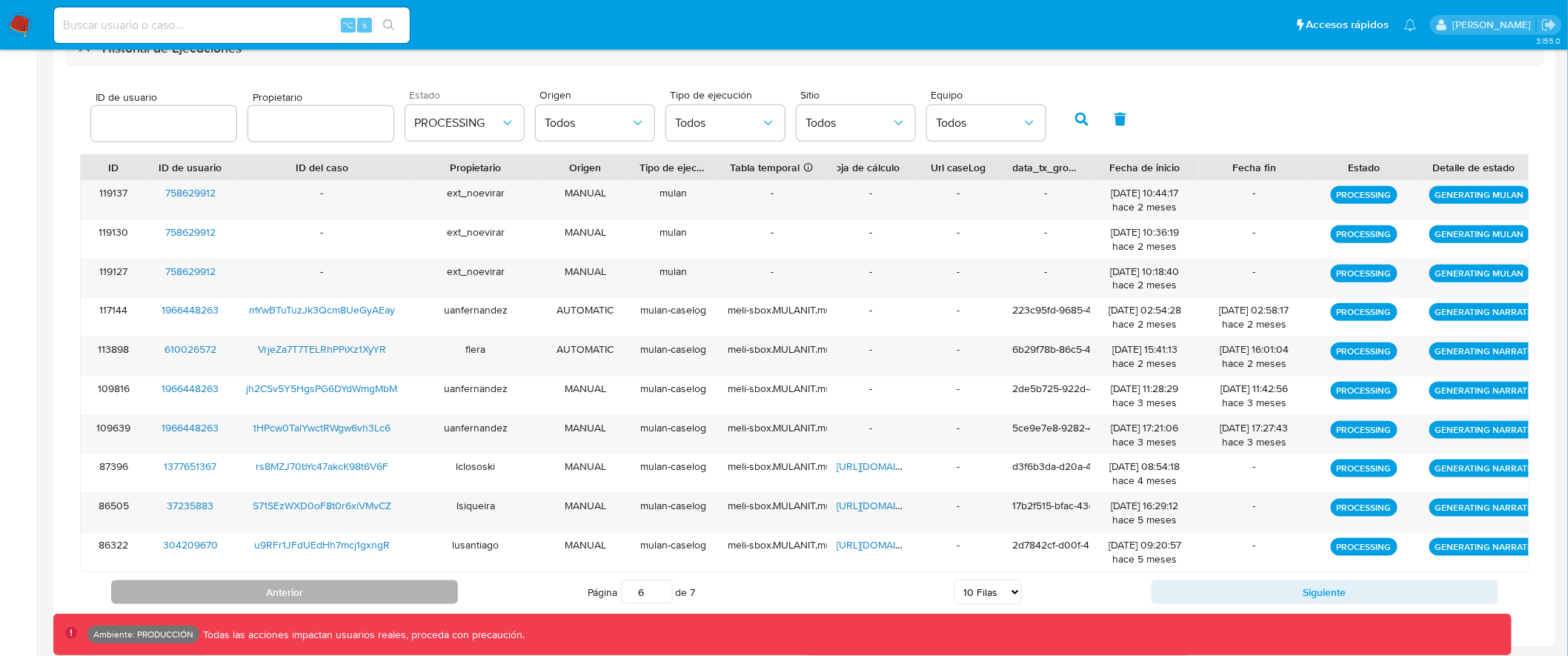
click at [424, 587] on button "Anterior" at bounding box center [285, 592] width 347 height 24
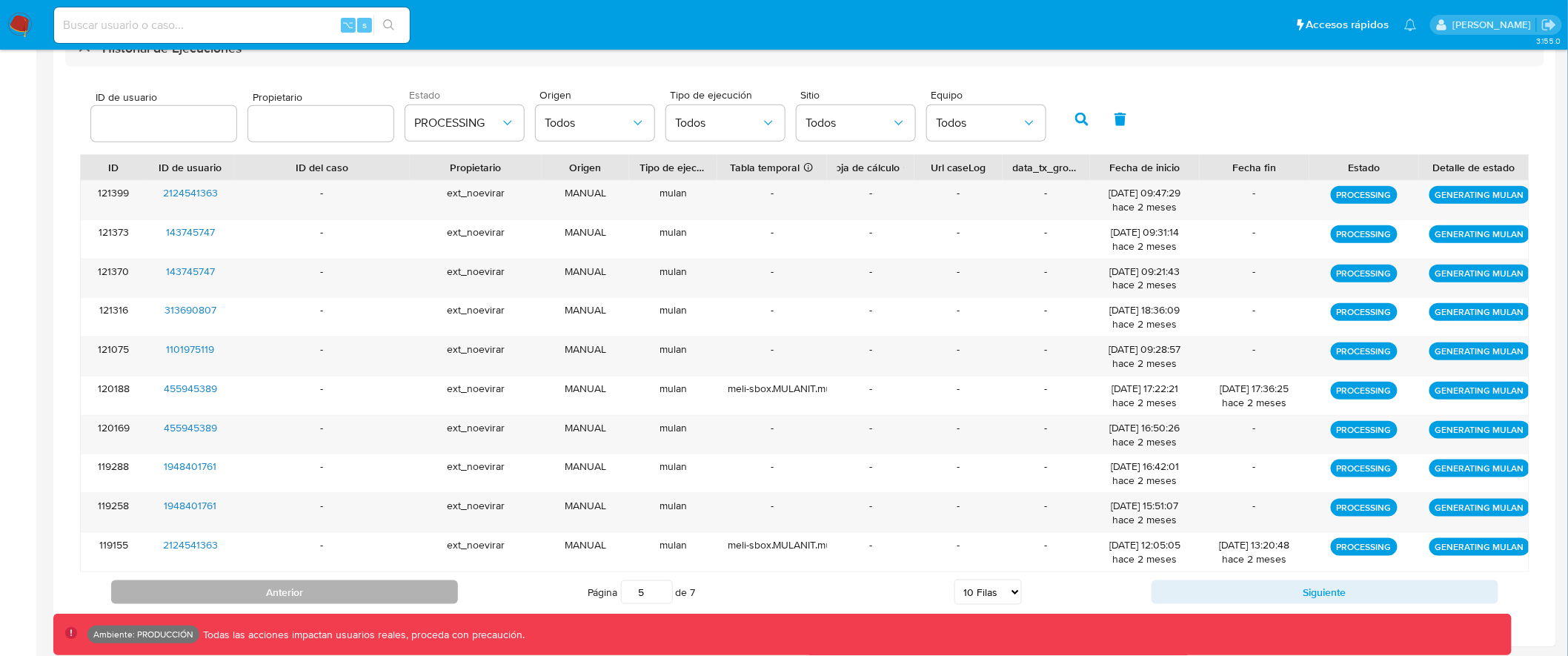
click at [424, 587] on button "Anterior" at bounding box center [285, 592] width 347 height 24
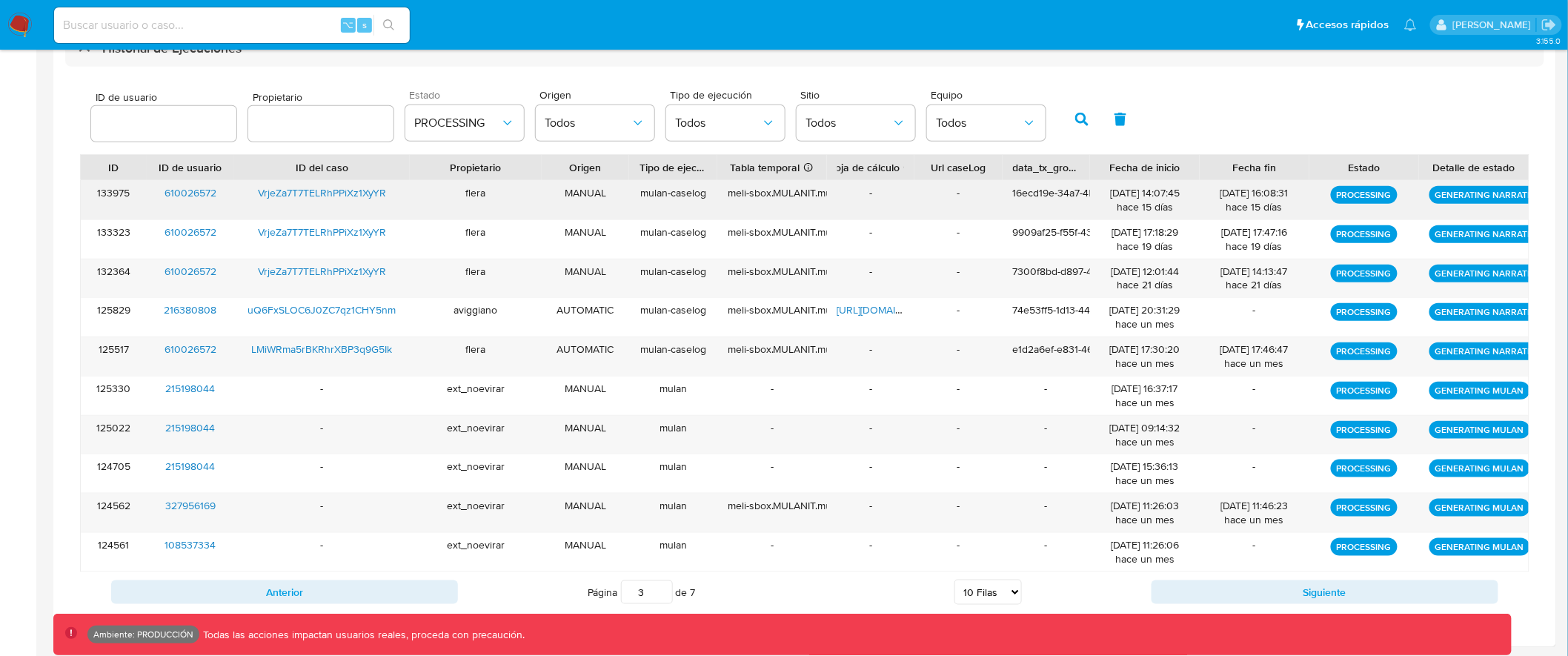
drag, startPoint x: 1188, startPoint y: 322, endPoint x: 1107, endPoint y: 193, distance: 152.3
click at [1107, 194] on div "133975 610026572 VrjeZa7T7TELRhPPiXz1XyYR flera MANUAL mulan-caselog meli-sbox.…" at bounding box center [804, 376] width 1450 height 392
click at [374, 595] on button "Anterior" at bounding box center [285, 592] width 347 height 24
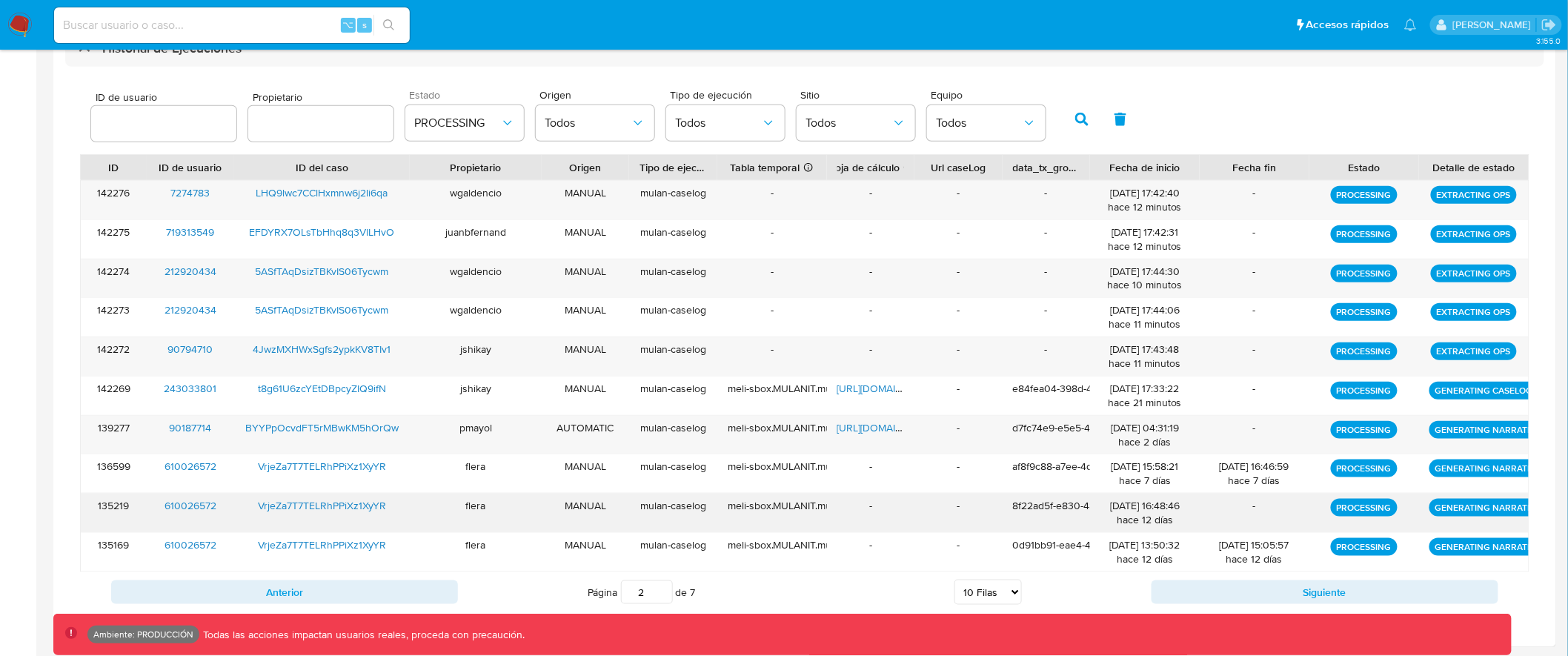
click at [1166, 511] on div "[DATE] 16:48:46 hace 12 [PERSON_NAME]" at bounding box center [1145, 513] width 89 height 28
drag, startPoint x: 1163, startPoint y: 553, endPoint x: 1061, endPoint y: 427, distance: 162.1
click at [1062, 431] on div "142276 7274783 LHQ9lwc7CClHxmnw6j2Ii6qa wgaldencio MANUAL mulan-caselog - - - -…" at bounding box center [804, 376] width 1450 height 392
click at [1246, 586] on button "Siguiente" at bounding box center [1325, 592] width 347 height 24
type input "3"
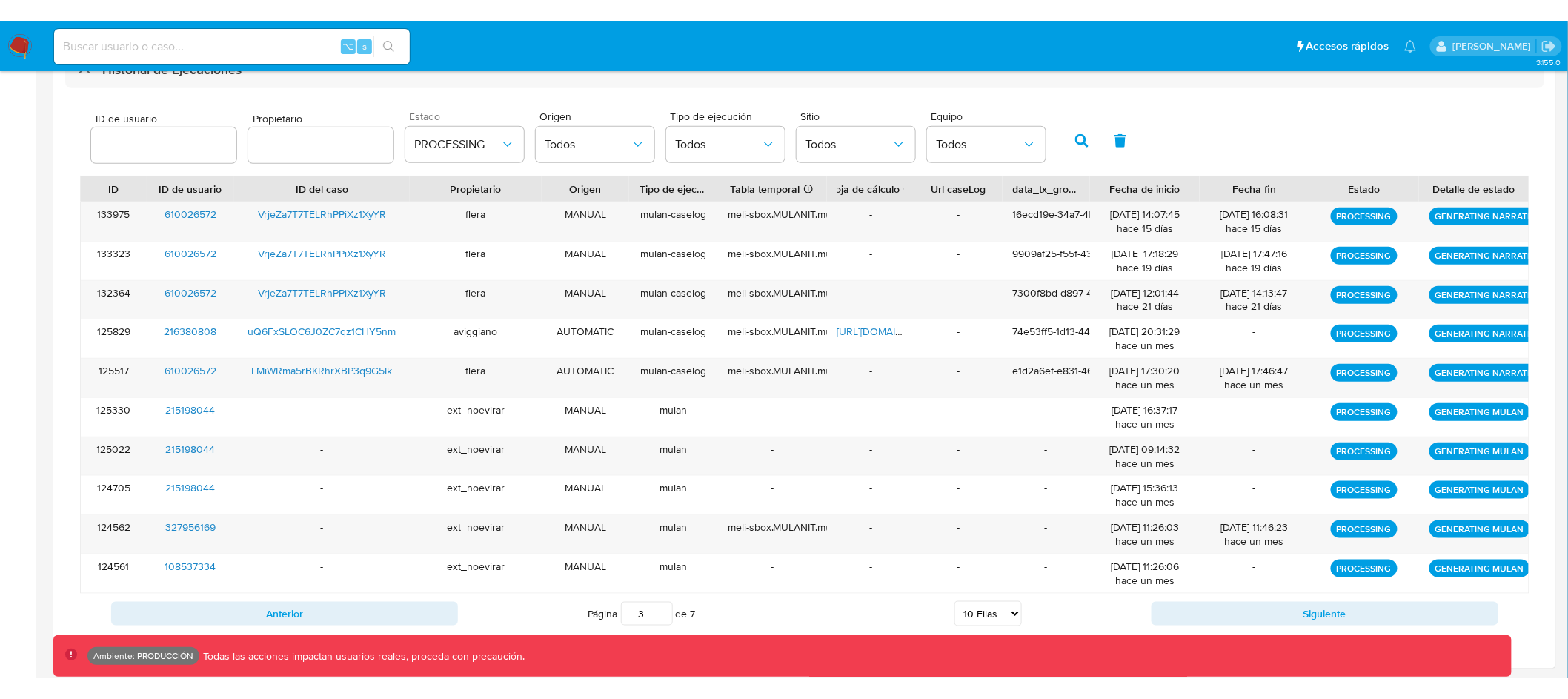
scroll to position [406, 0]
